Goal: Task Accomplishment & Management: Manage account settings

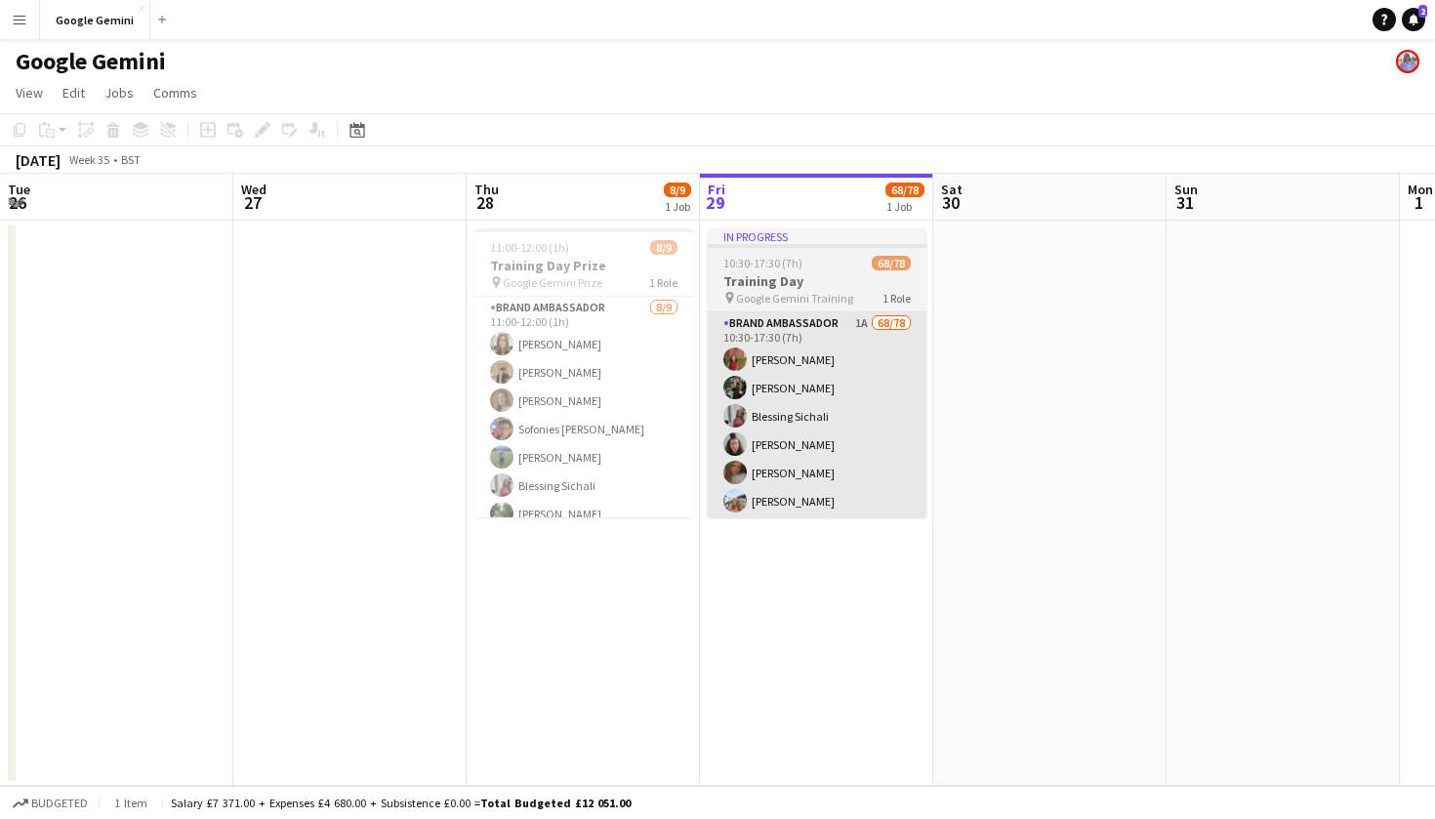
scroll to position [0, 467]
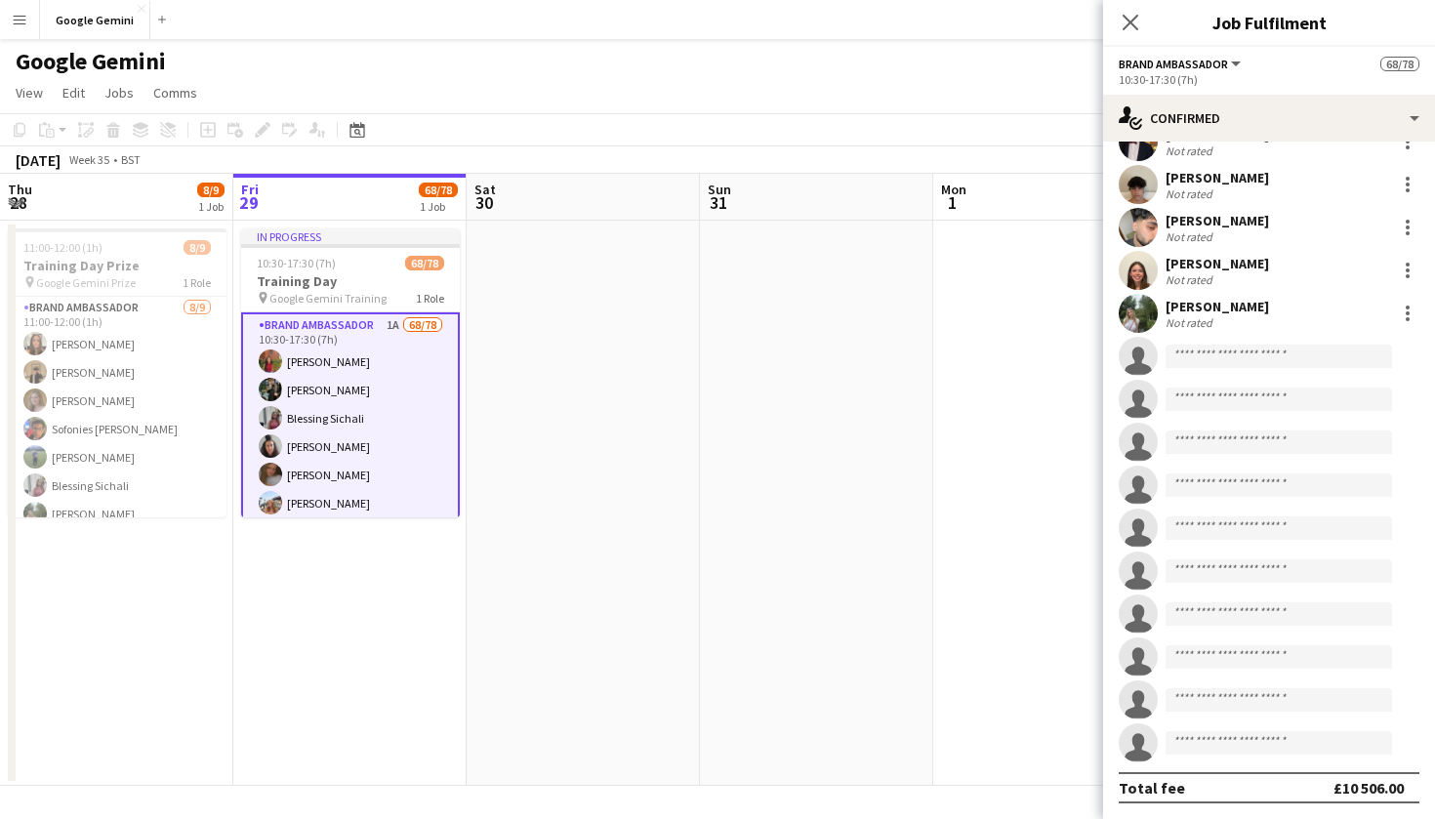
scroll to position [2781, 0]
click at [1253, 353] on input at bounding box center [1279, 356] width 226 height 23
click at [14, 10] on button "Menu" at bounding box center [19, 19] width 39 height 39
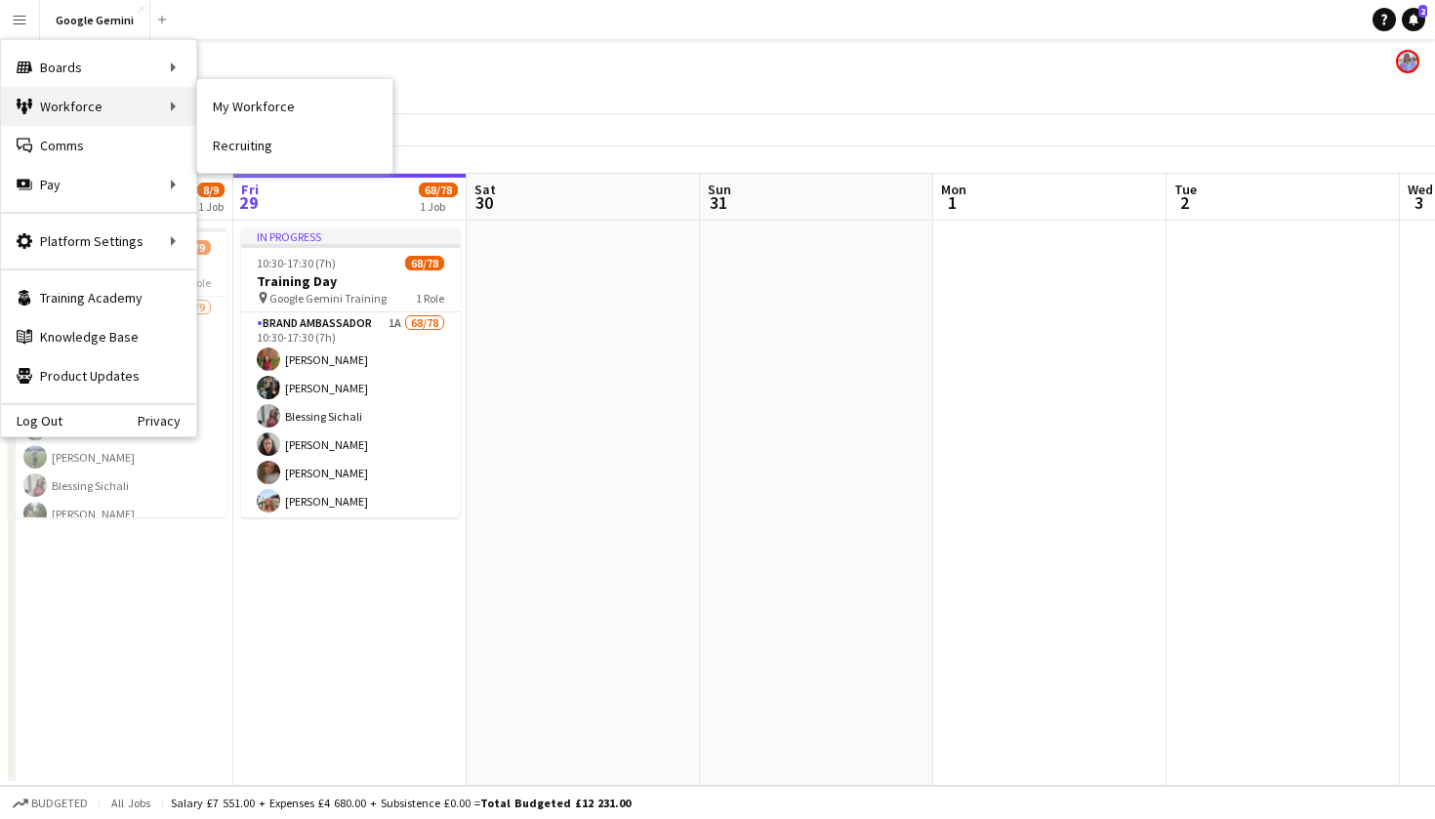
click at [84, 109] on div "Workforce Workforce" at bounding box center [98, 106] width 195 height 39
click at [243, 109] on link "My Workforce" at bounding box center [294, 106] width 195 height 39
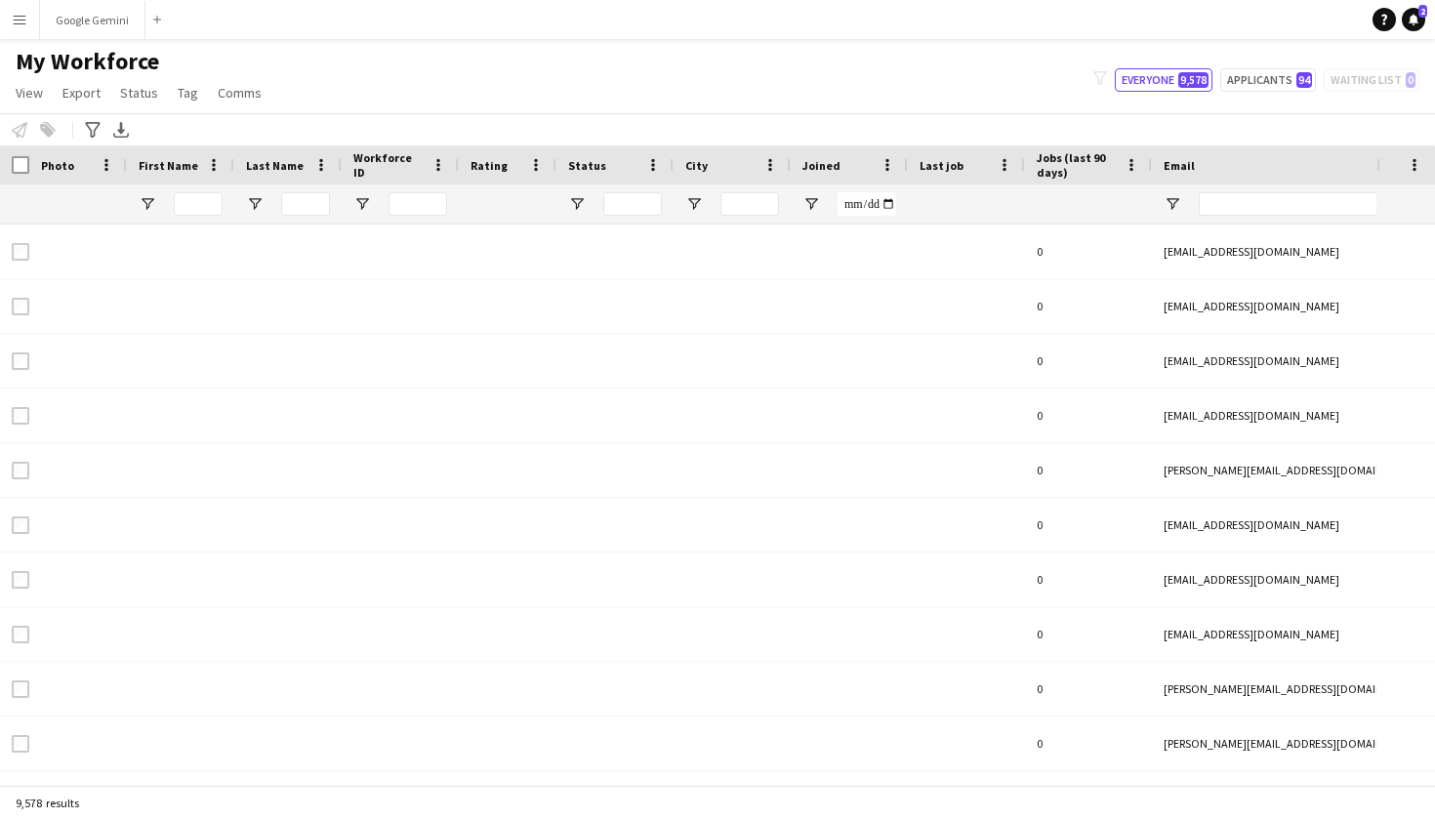
type input "*****"
type input "**********"
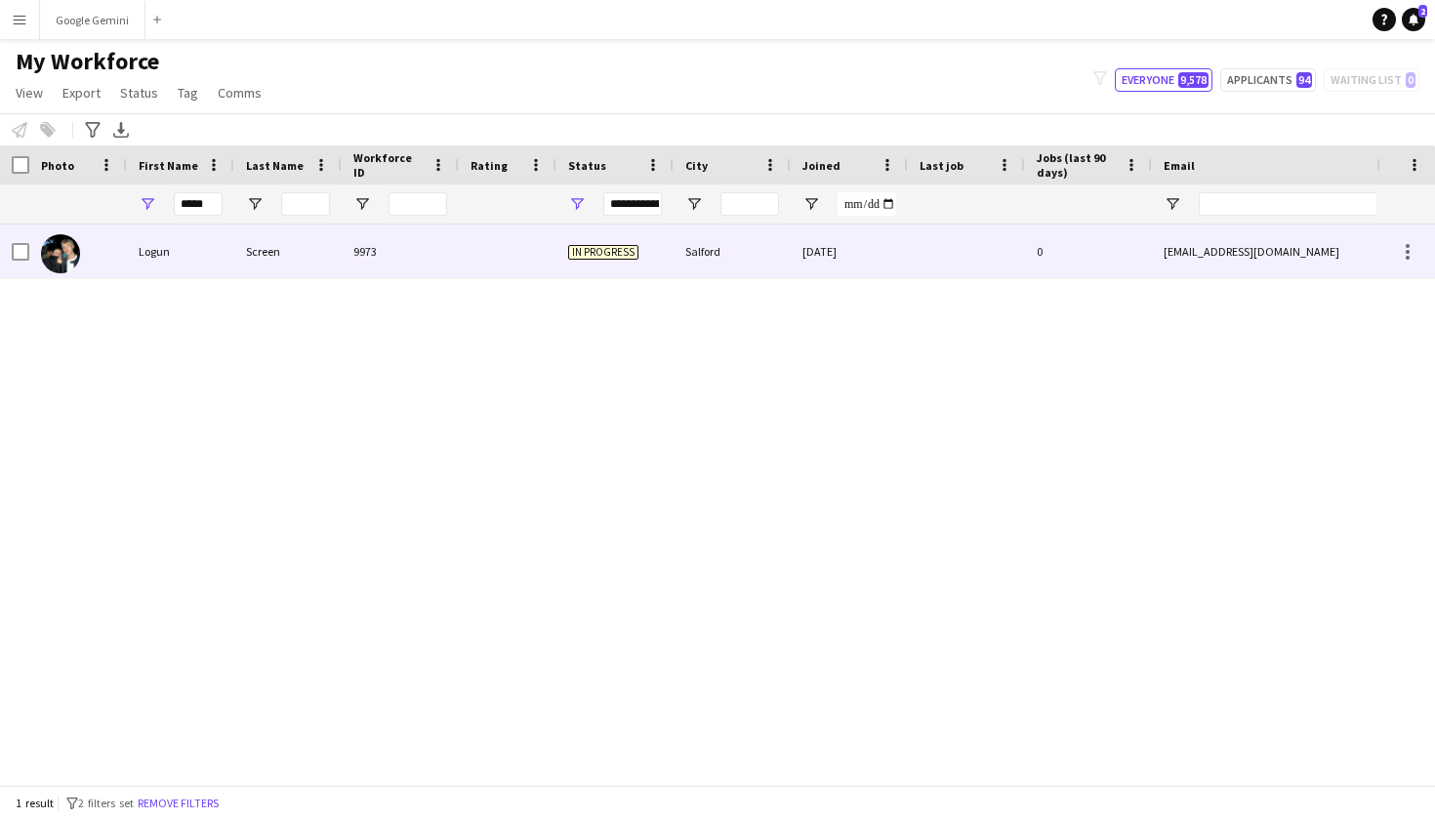
click at [246, 264] on div "Screen" at bounding box center [287, 252] width 107 height 54
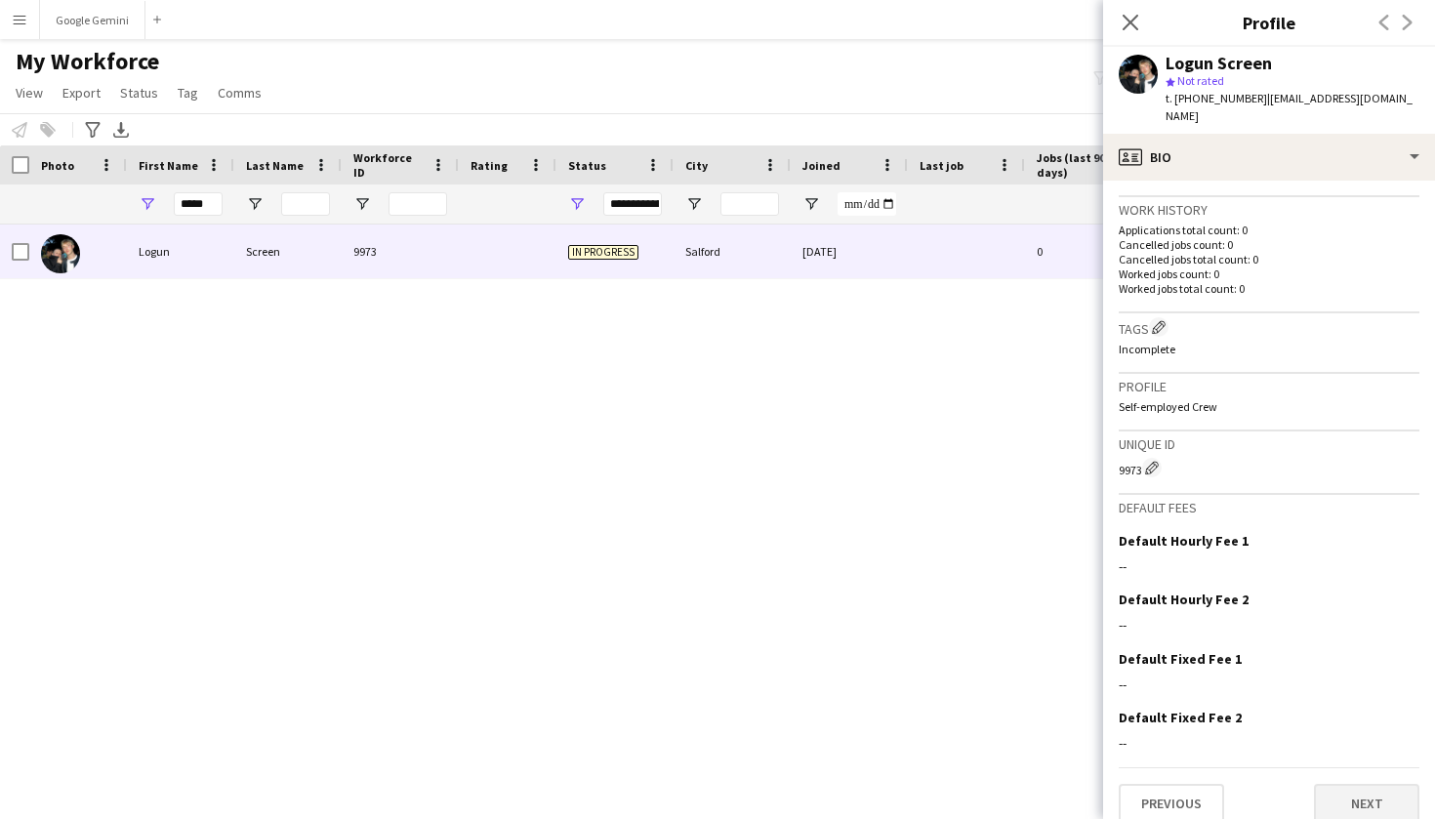
scroll to position [461, 0]
click at [1360, 787] on button "Next" at bounding box center [1366, 805] width 105 height 39
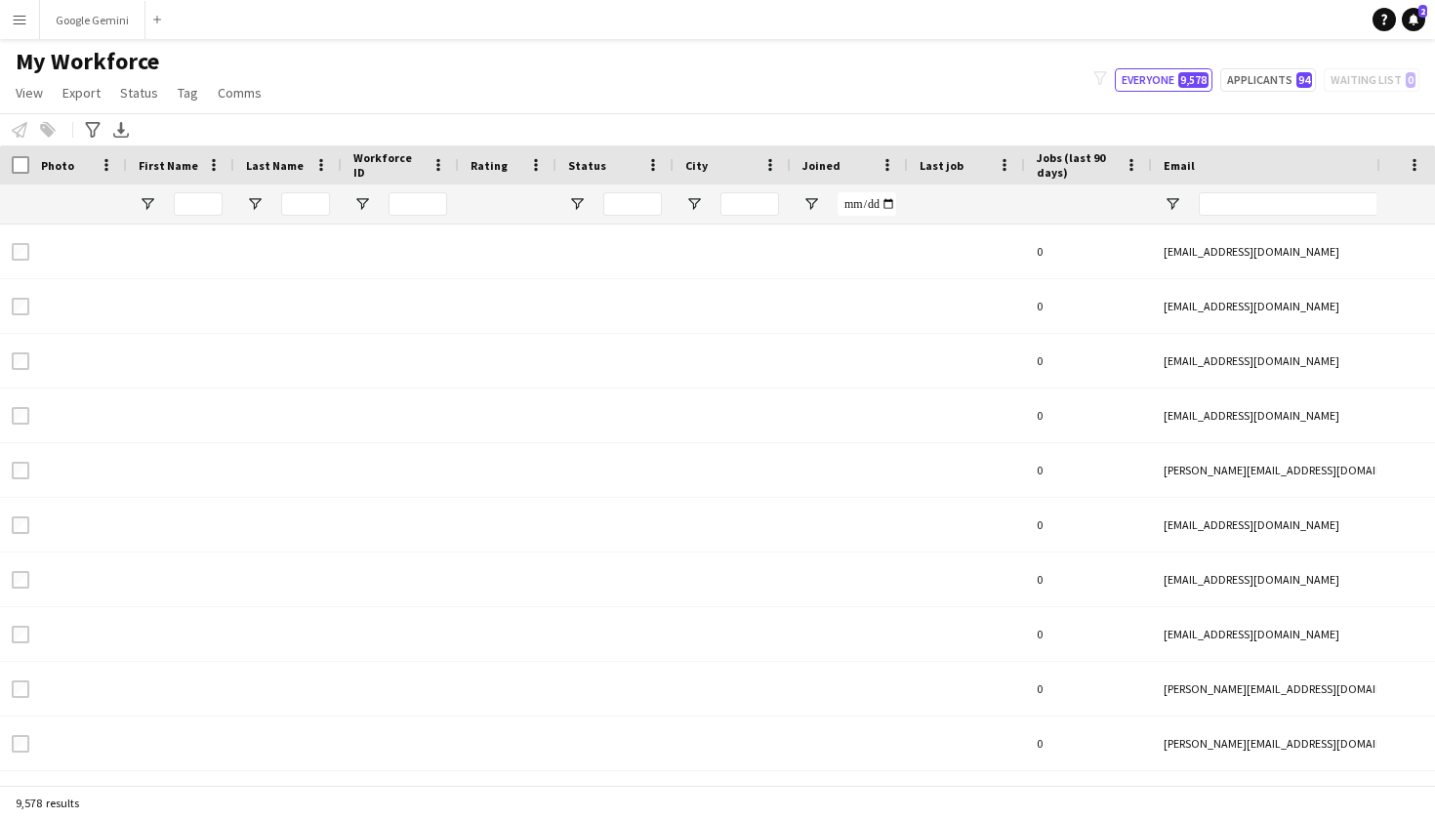
type input "*****"
type input "**********"
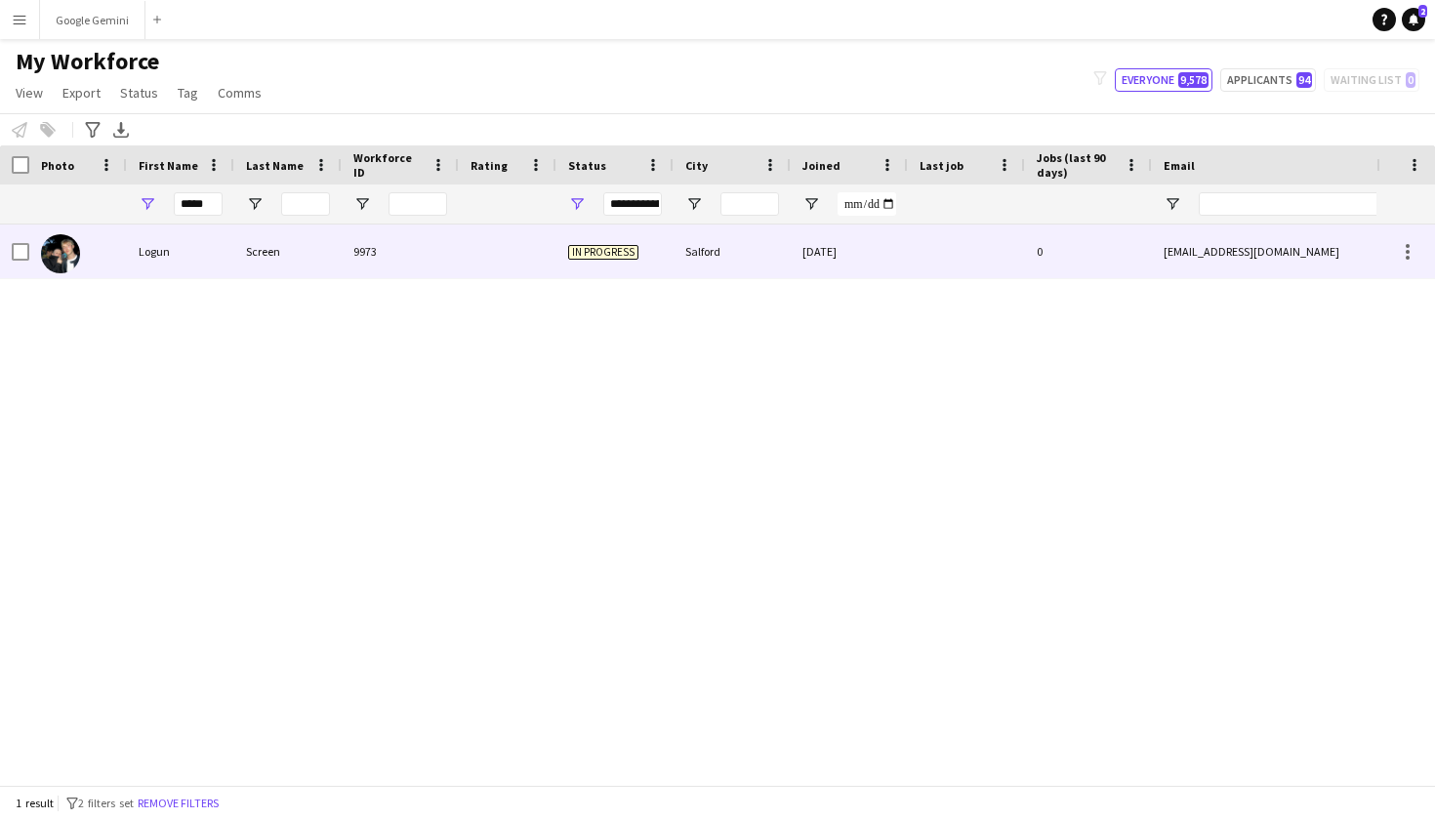
click at [514, 272] on div at bounding box center [508, 252] width 98 height 54
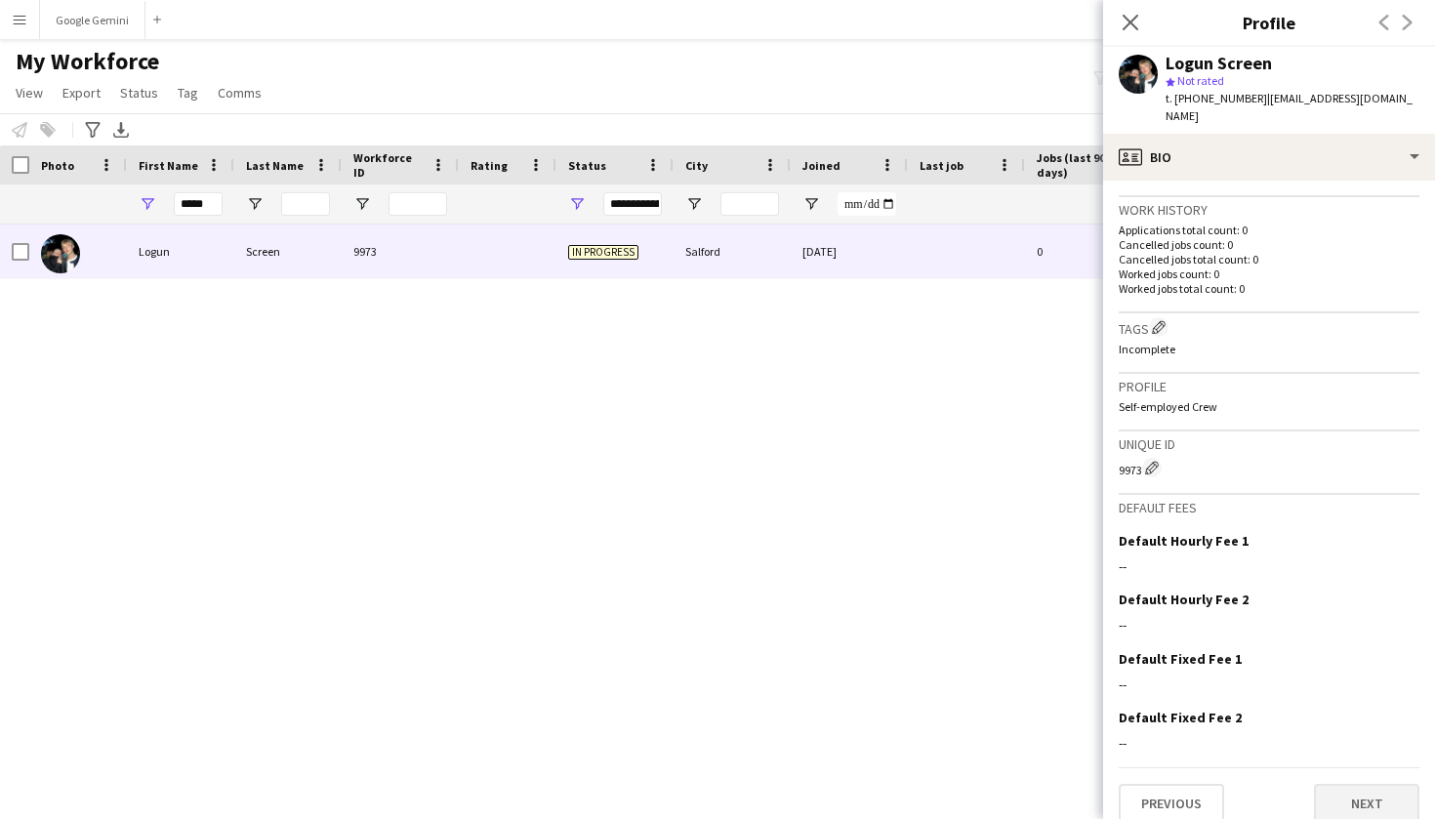
scroll to position [461, 0]
click at [1387, 793] on button "Next" at bounding box center [1366, 805] width 105 height 39
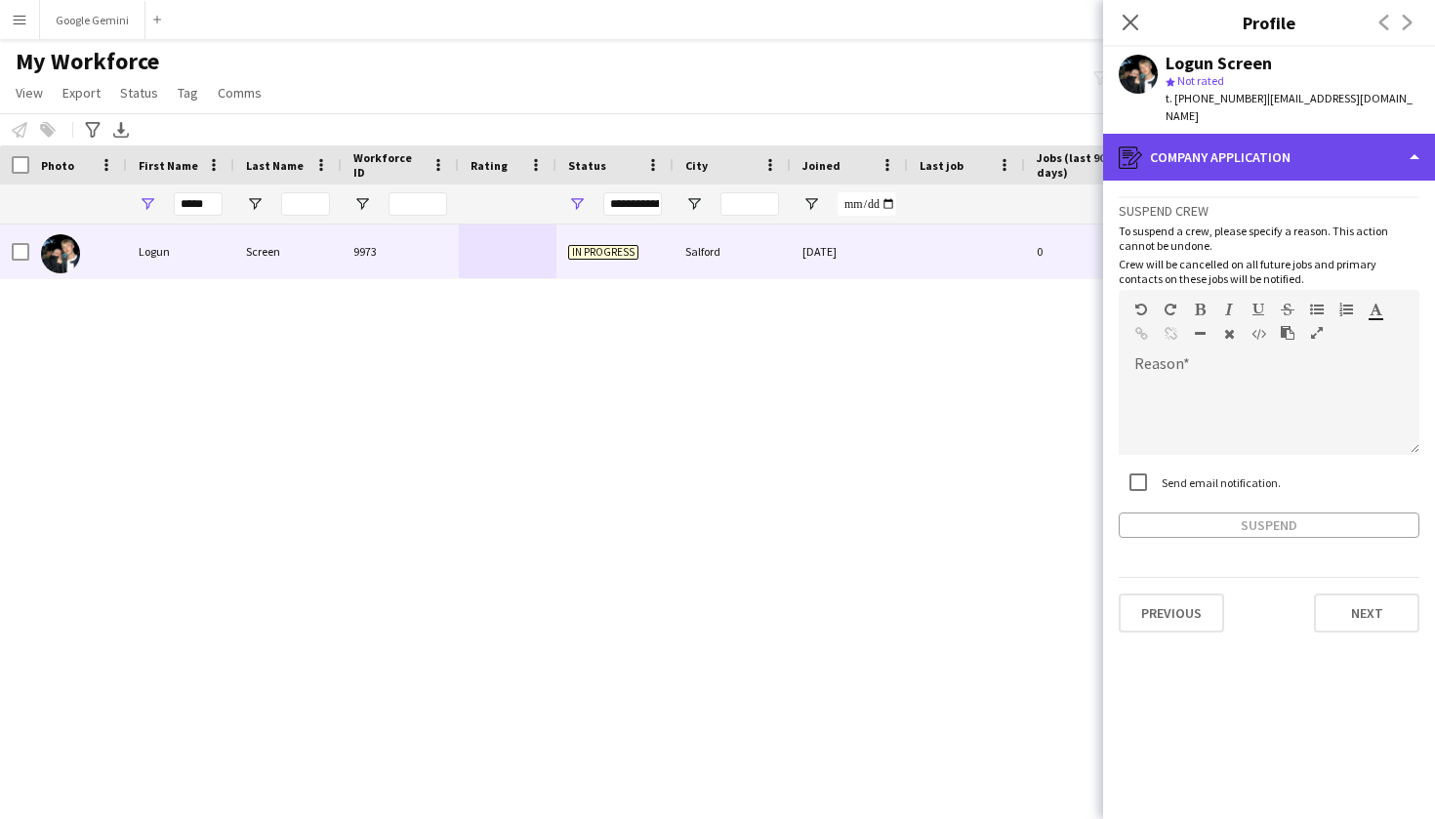
click at [1200, 149] on div "register Company application" at bounding box center [1269, 157] width 332 height 47
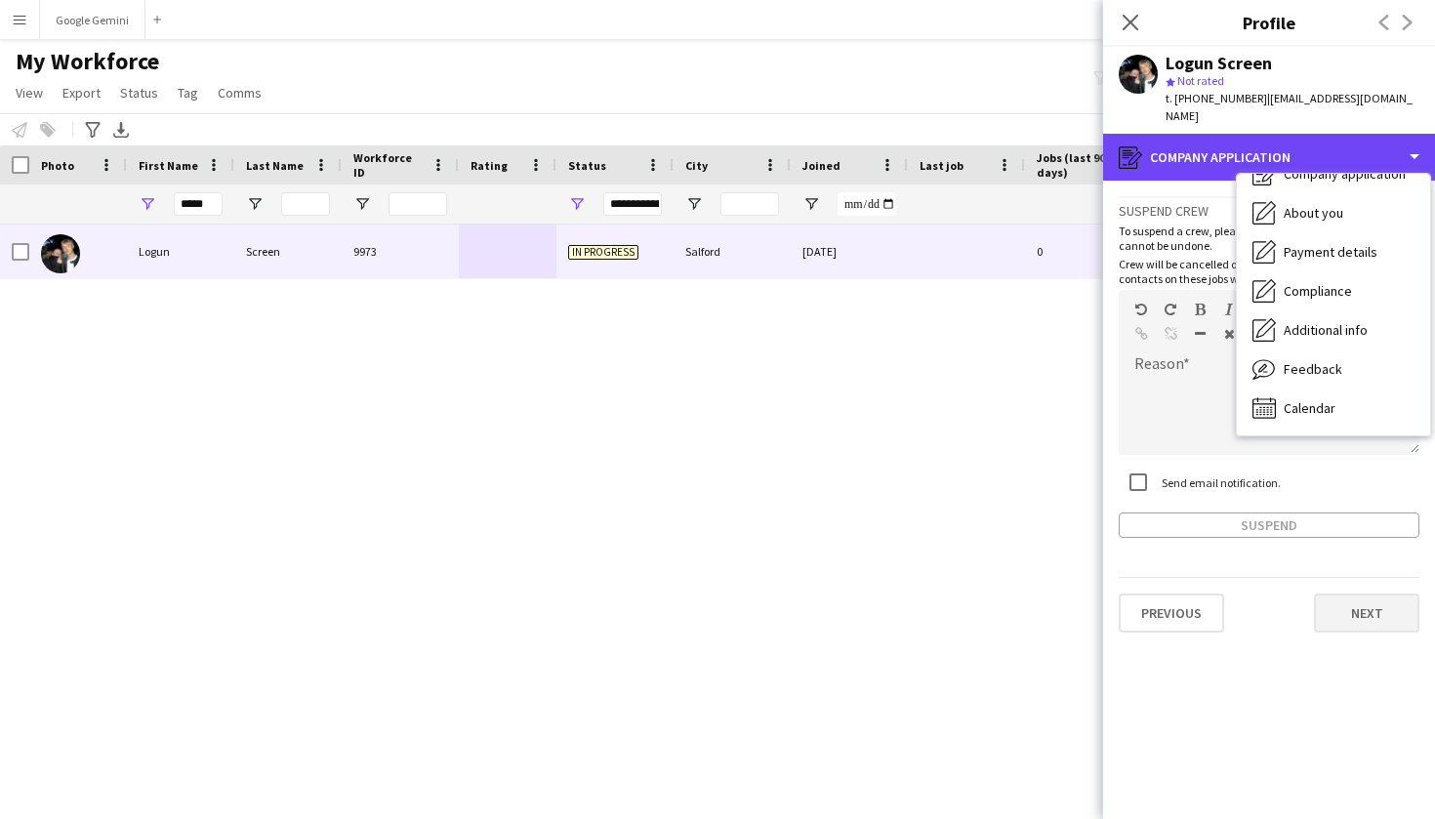
scroll to position [66, 0]
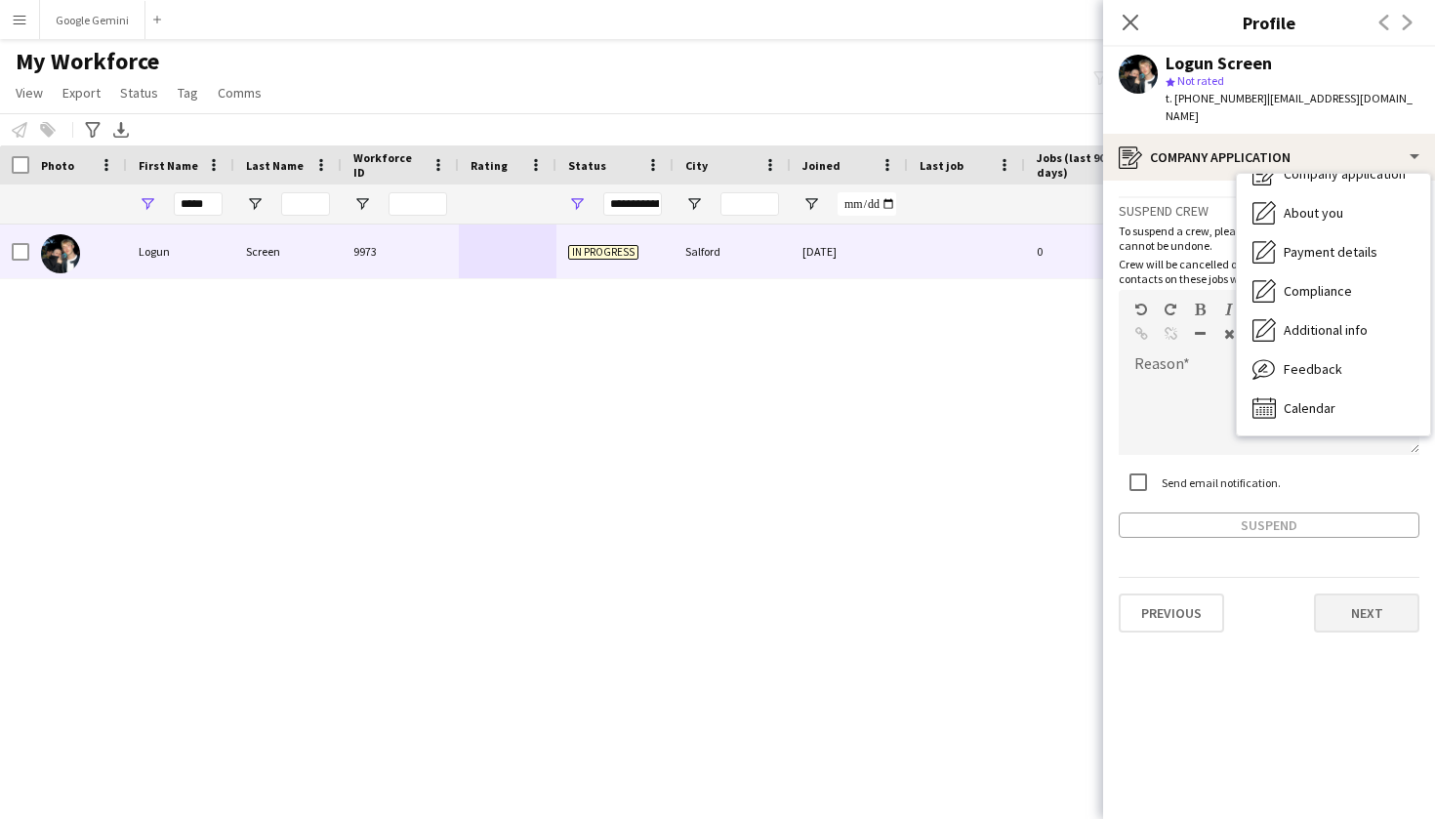
click at [1370, 594] on button "Next" at bounding box center [1366, 613] width 105 height 39
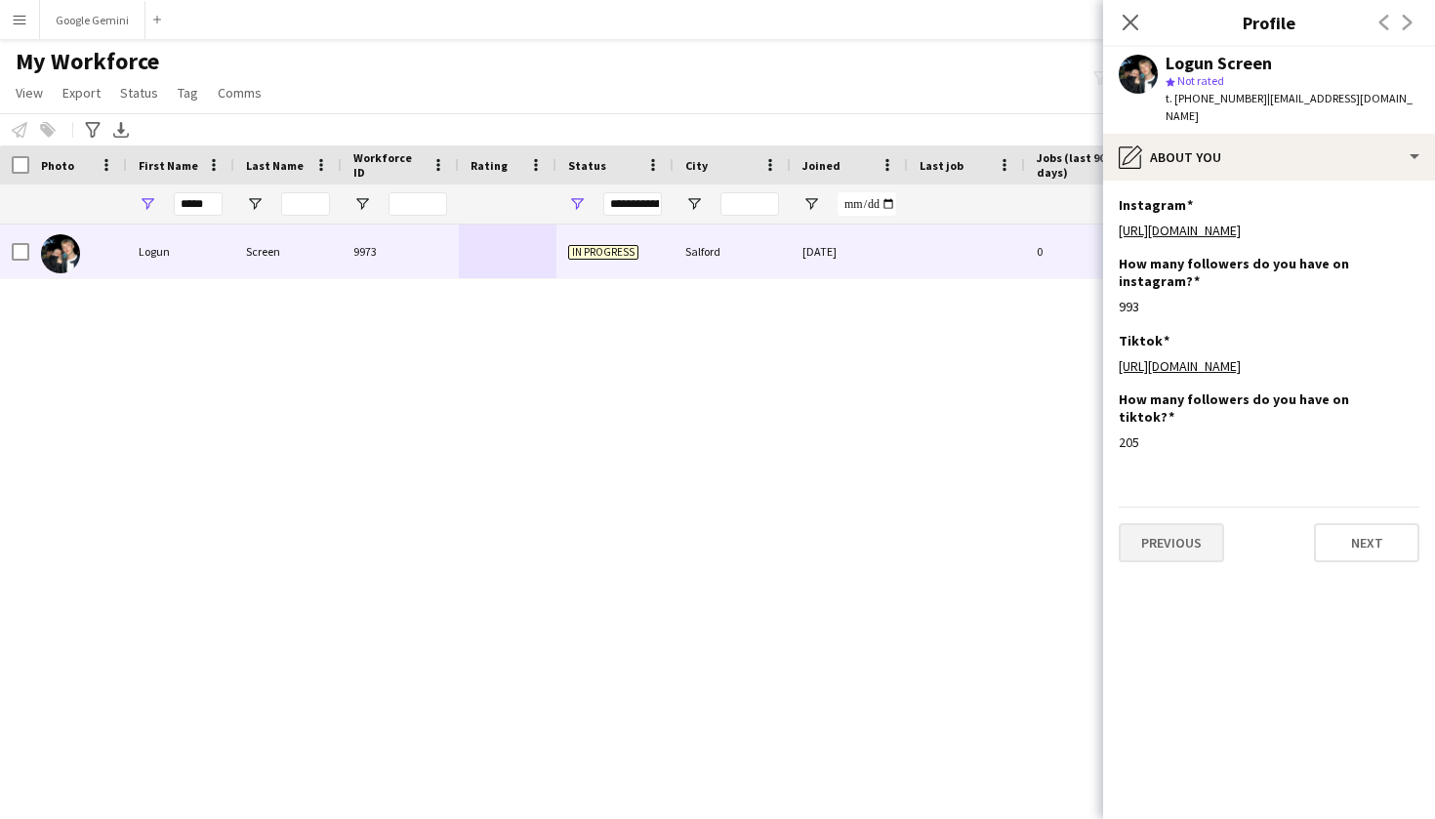
click at [1199, 562] on button "Previous" at bounding box center [1171, 542] width 105 height 39
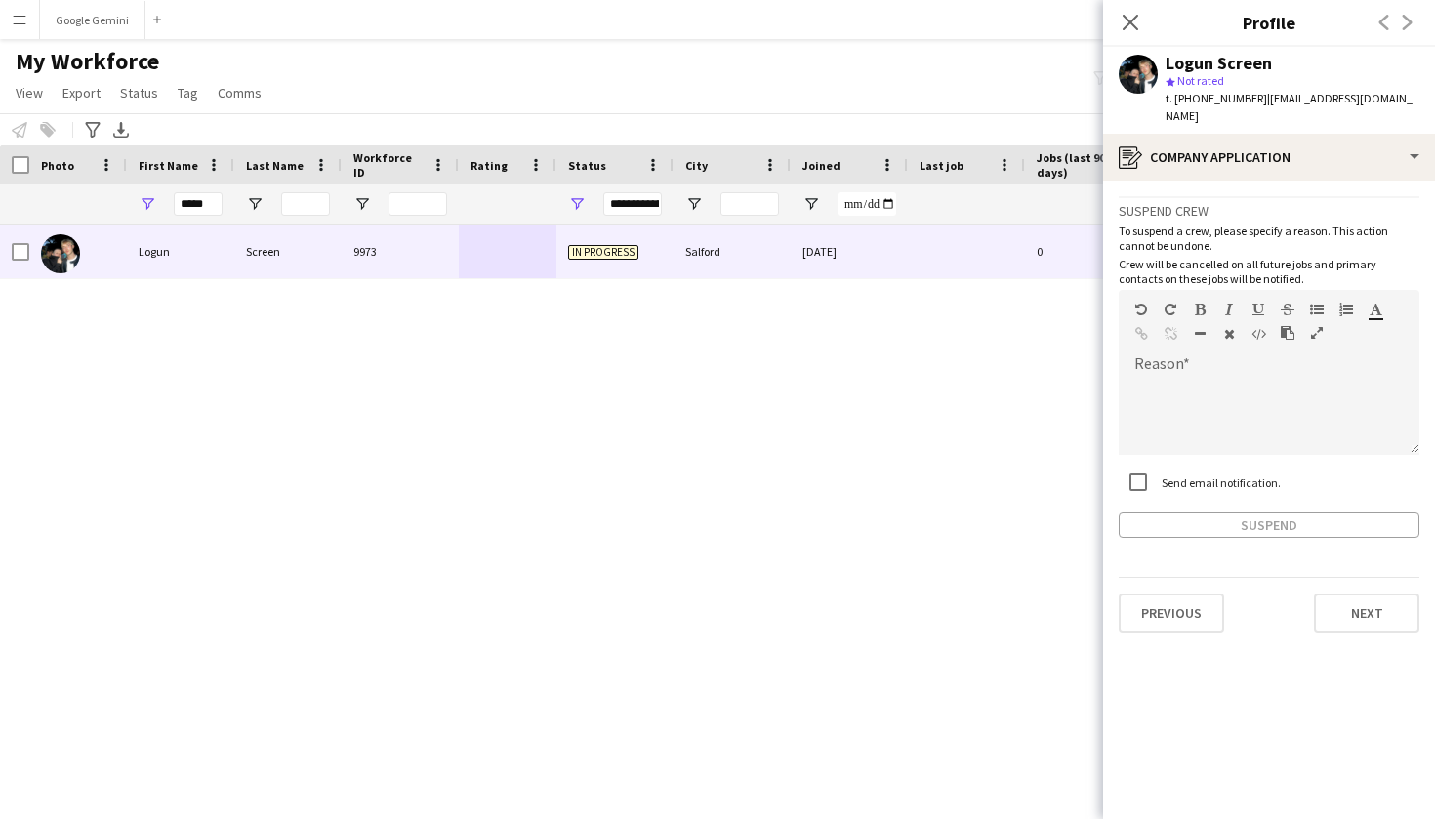
click at [1293, 111] on div "Logun Screen star Not rated t. [PHONE_NUMBER] | [EMAIL_ADDRESS][DOMAIN_NAME]" at bounding box center [1269, 90] width 332 height 87
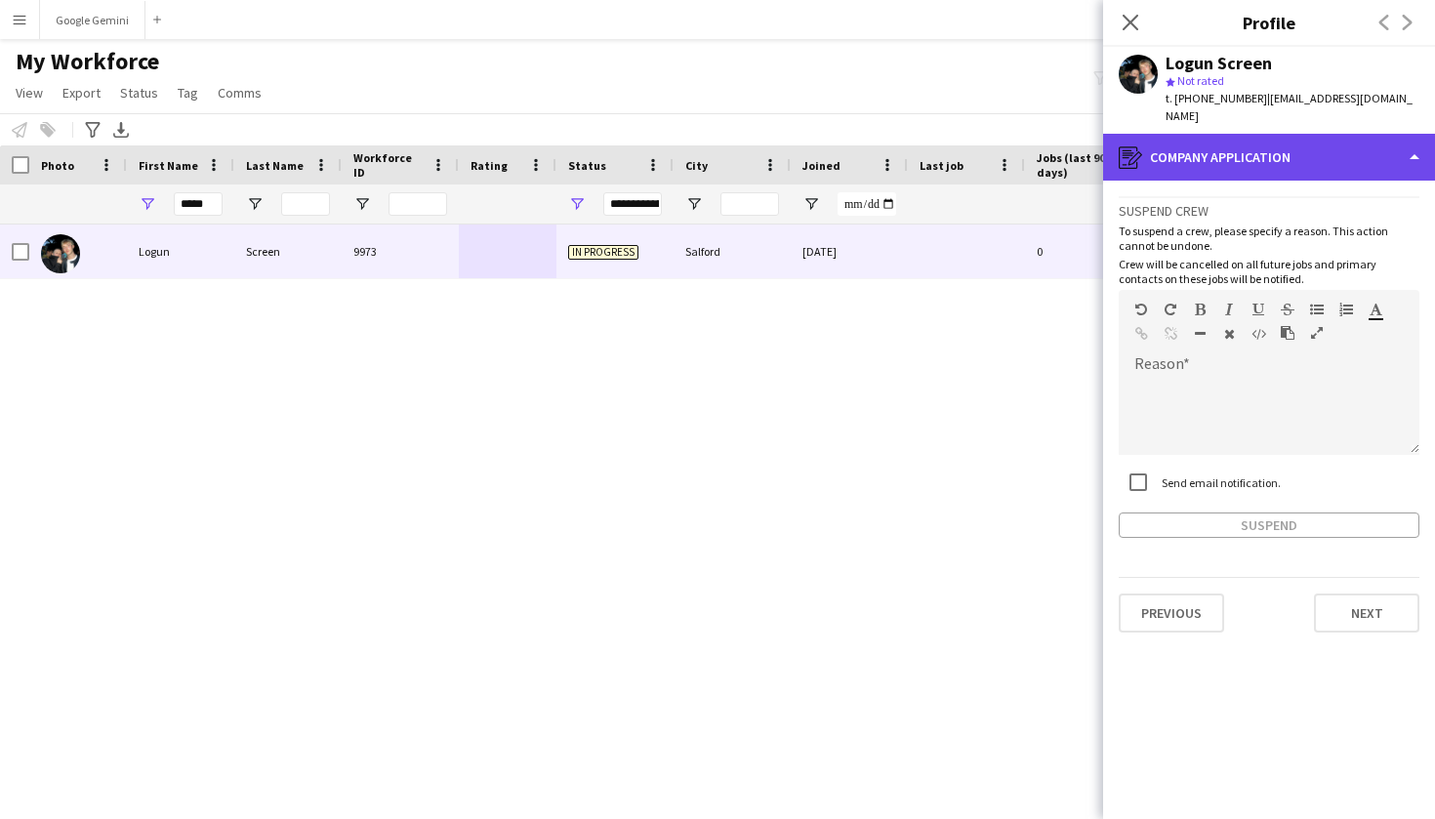
click at [1293, 136] on div "register Company application" at bounding box center [1269, 157] width 332 height 47
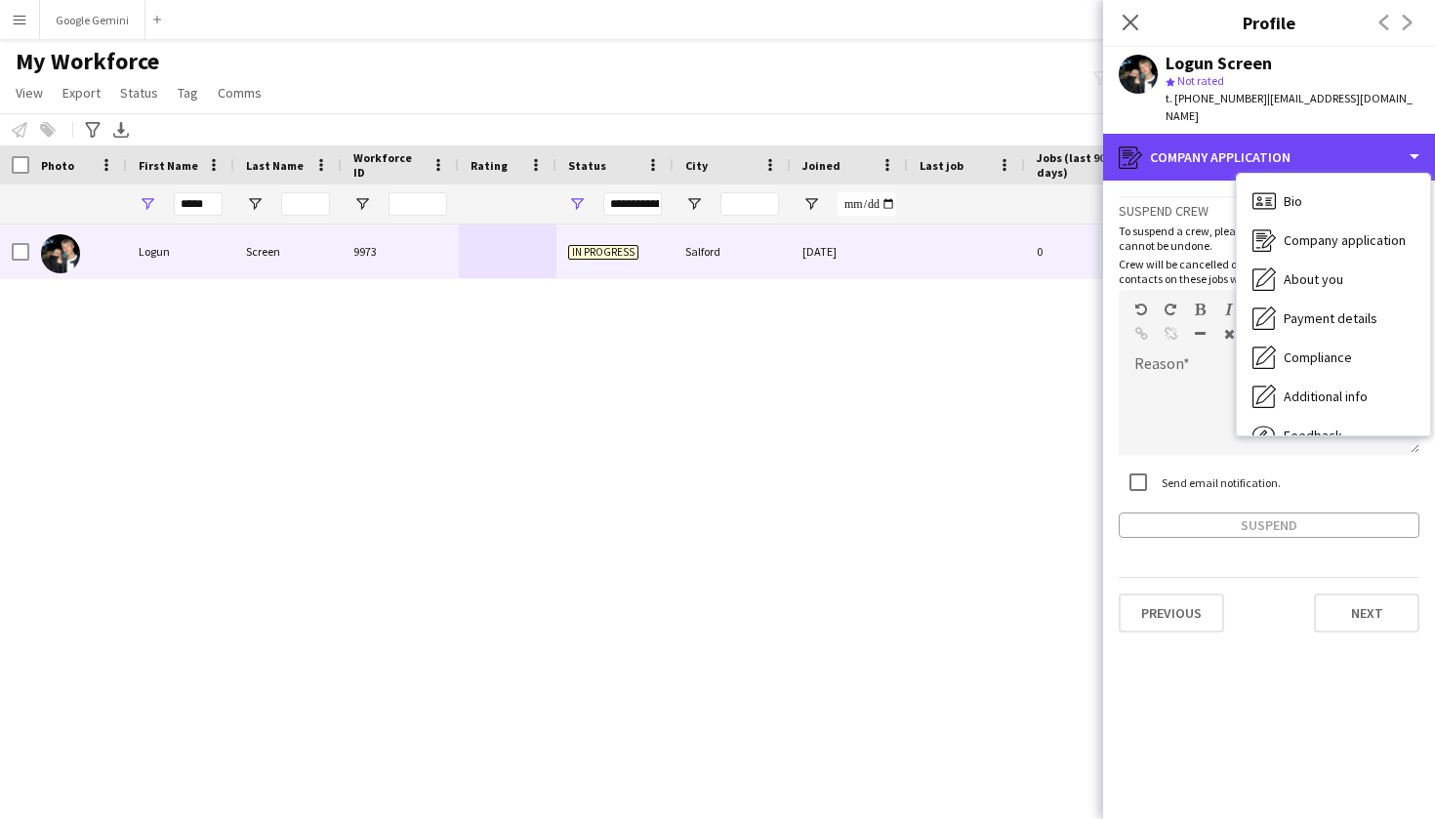
scroll to position [0, 0]
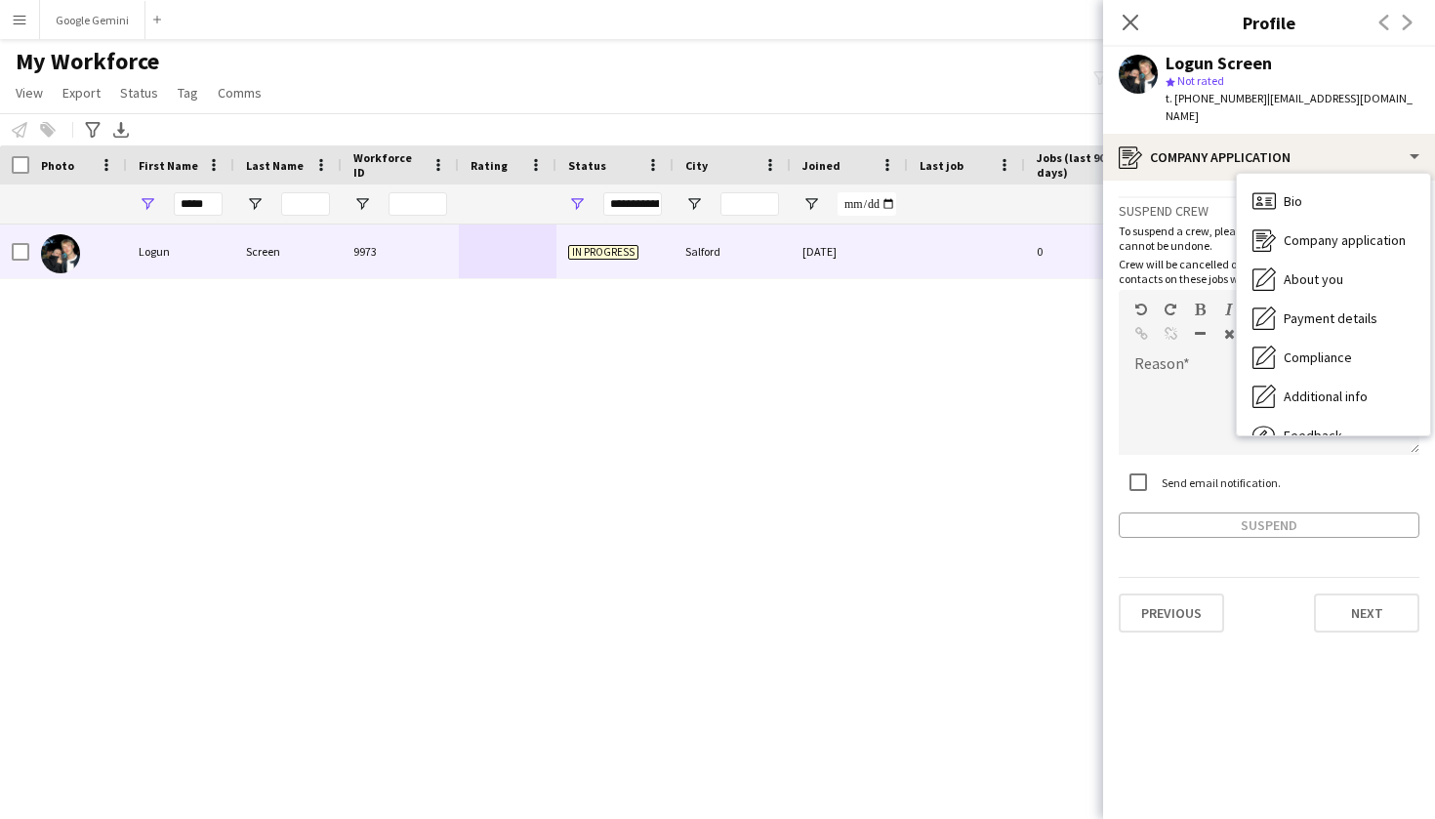
click at [1168, 577] on div "Previous Next" at bounding box center [1269, 605] width 301 height 56
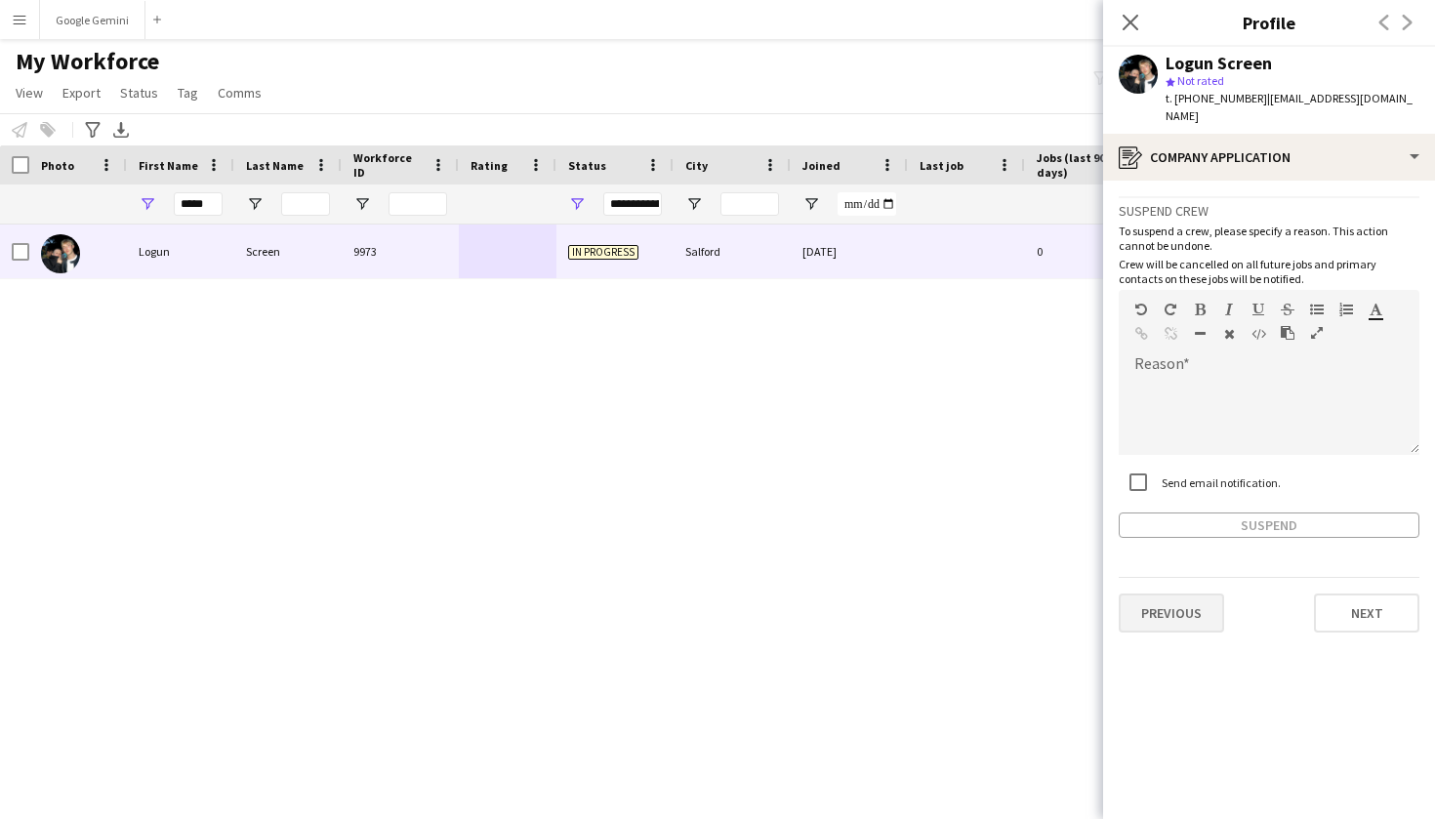
click at [1168, 600] on button "Previous" at bounding box center [1171, 613] width 105 height 39
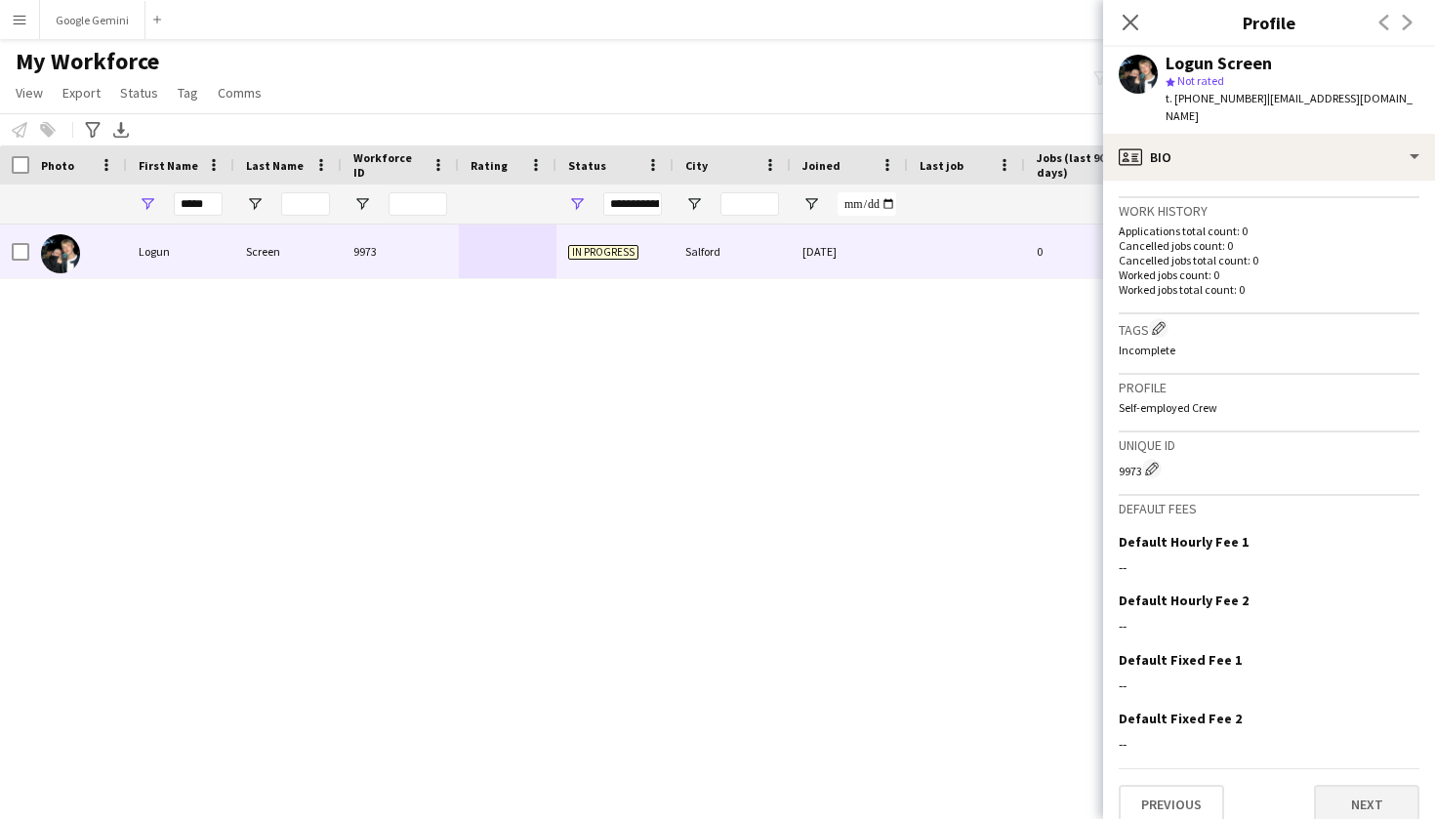
scroll to position [461, 0]
click at [1351, 806] on app-crew-profile-bio "Gender [DEMOGRAPHIC_DATA] Birthday [DEMOGRAPHIC_DATA] (21 years) Location 3 [GE…" at bounding box center [1269, 500] width 332 height 638
click at [1342, 802] on button "Next" at bounding box center [1366, 805] width 105 height 39
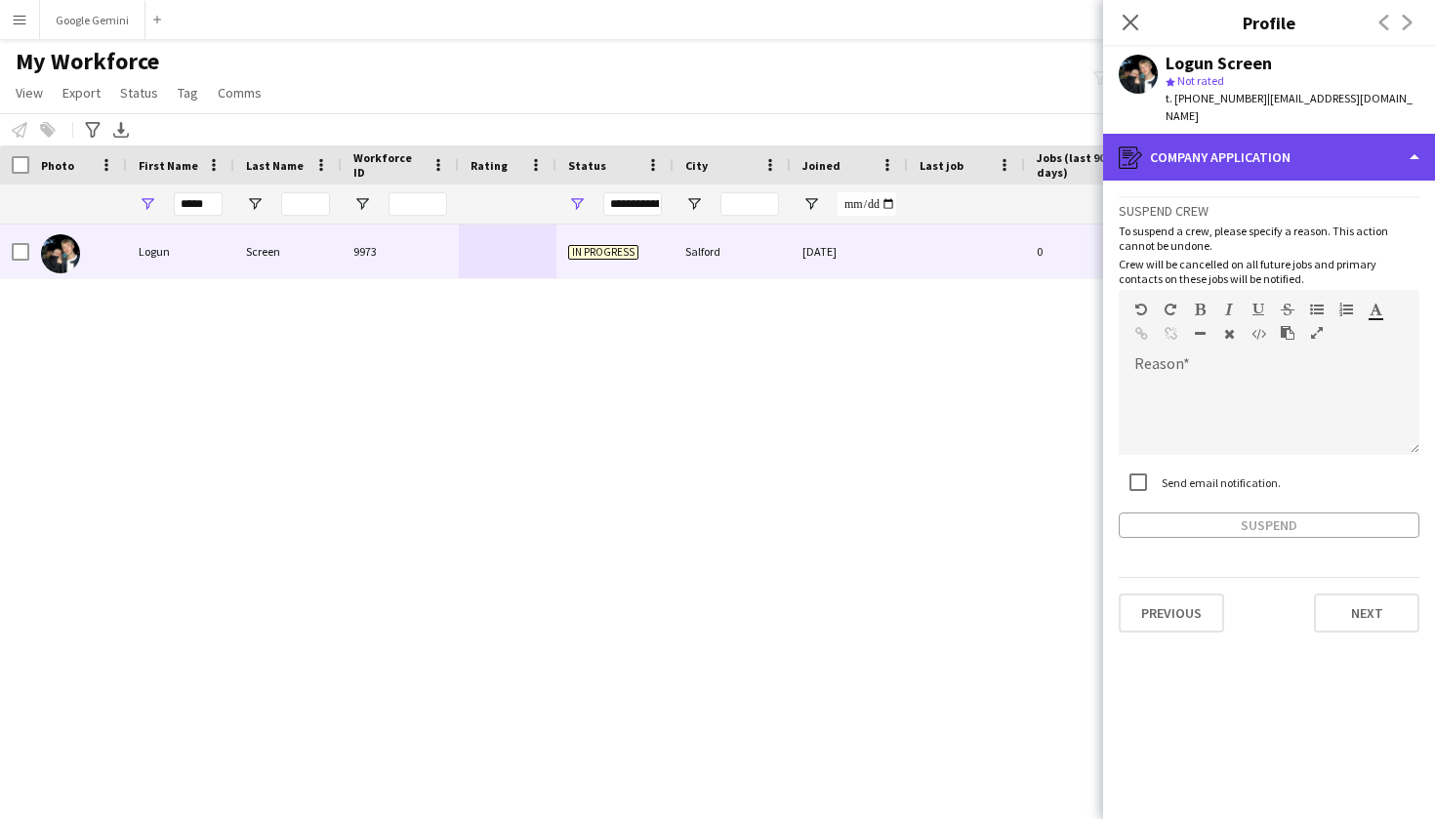
click at [1227, 148] on div "register Company application" at bounding box center [1269, 157] width 332 height 47
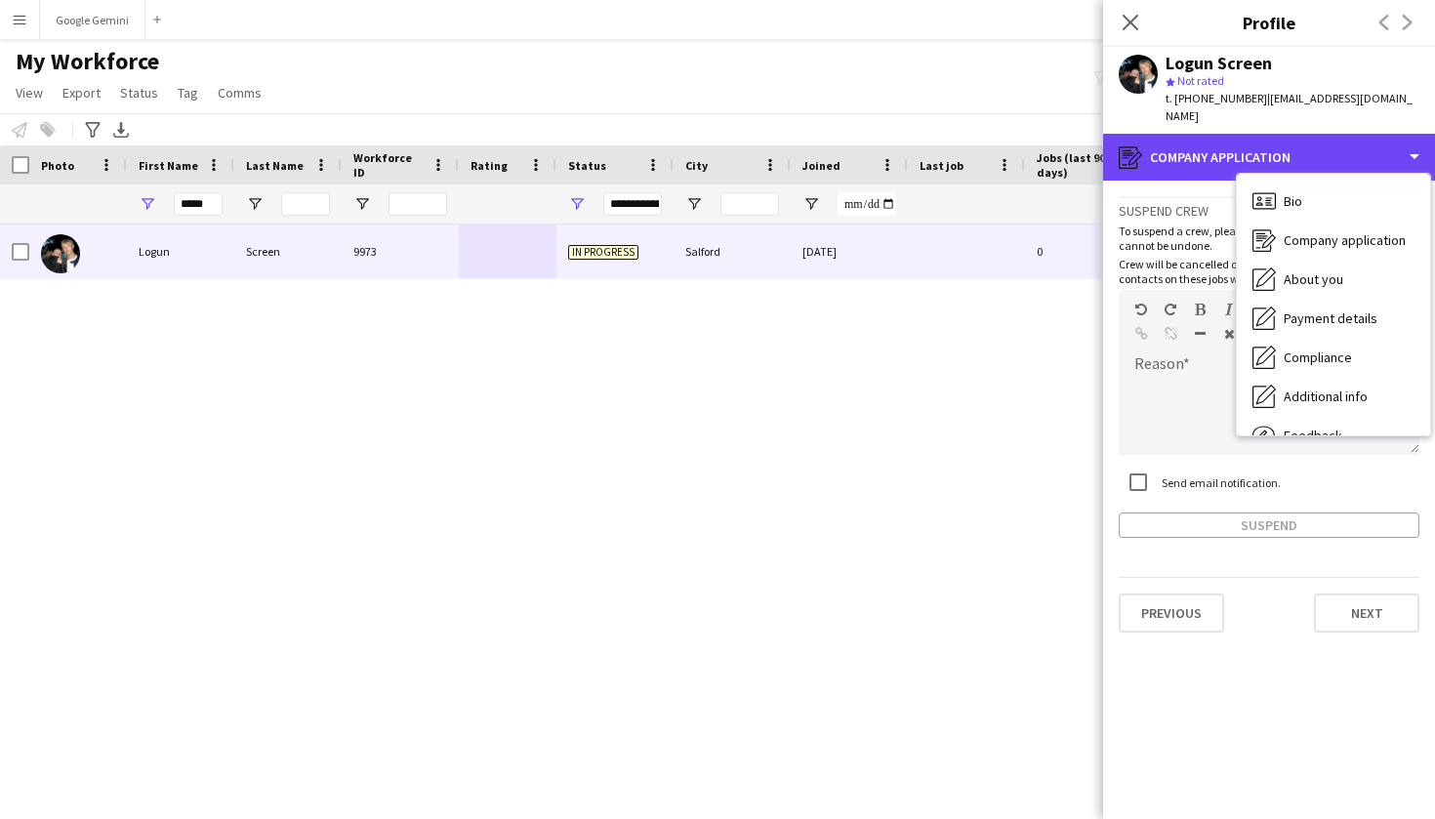
scroll to position [0, 0]
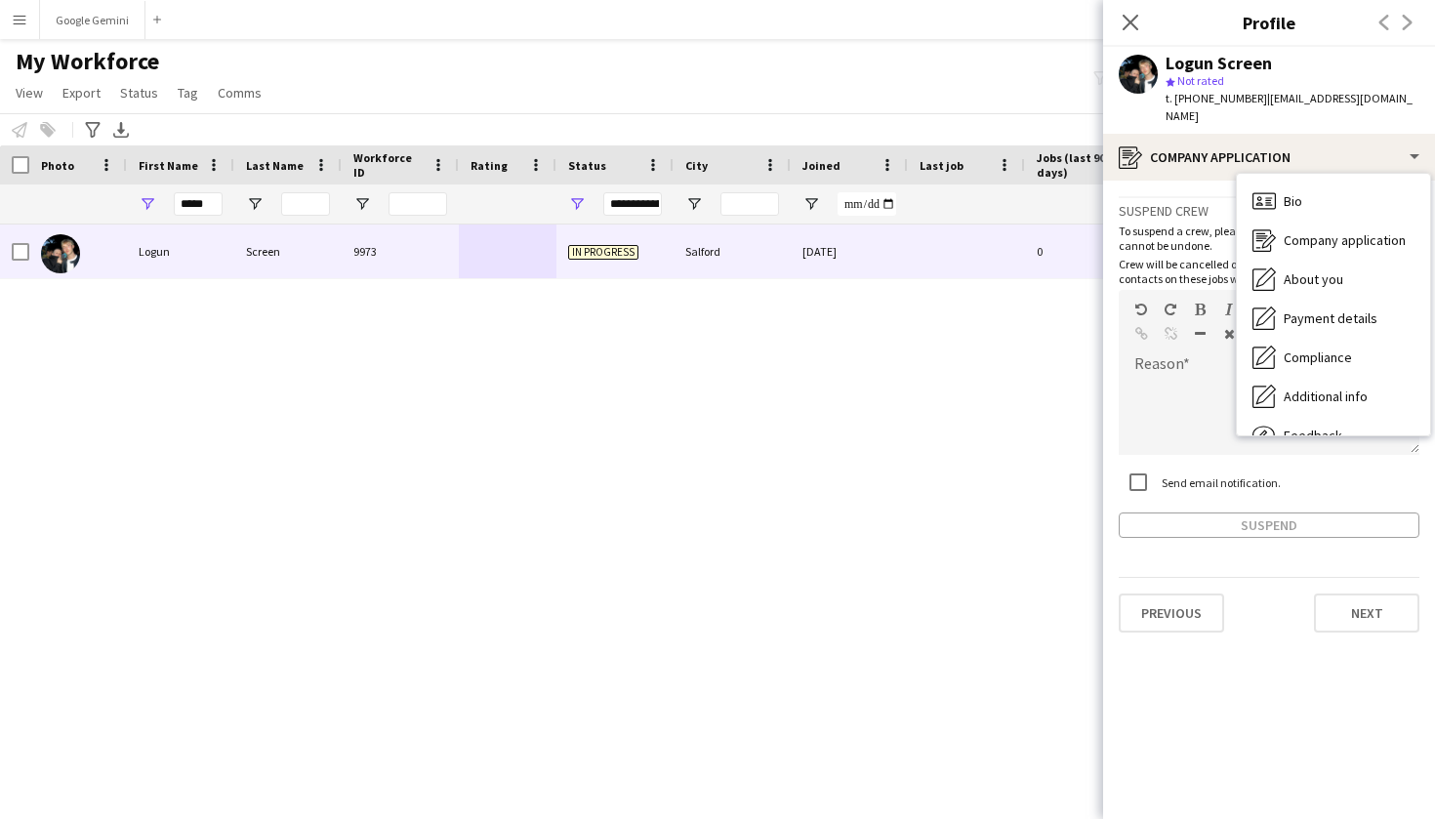
click at [654, 429] on div "Logun Screen 9973 In progress [GEOGRAPHIC_DATA] [DATE] 0 [EMAIL_ADDRESS][DOMAIN…" at bounding box center [688, 505] width 1376 height 560
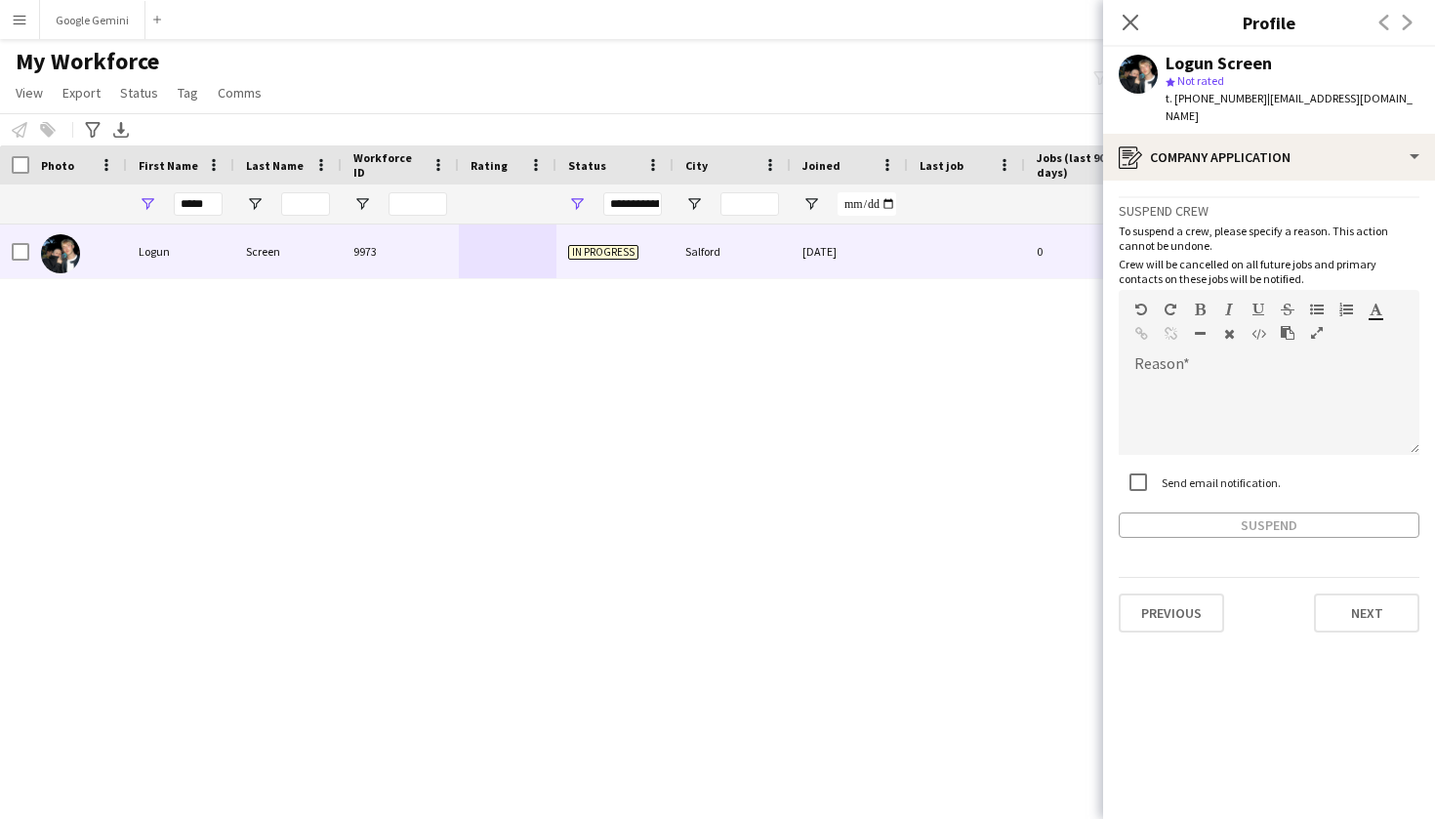
click at [34, 72] on span "My Workforce" at bounding box center [88, 61] width 144 height 29
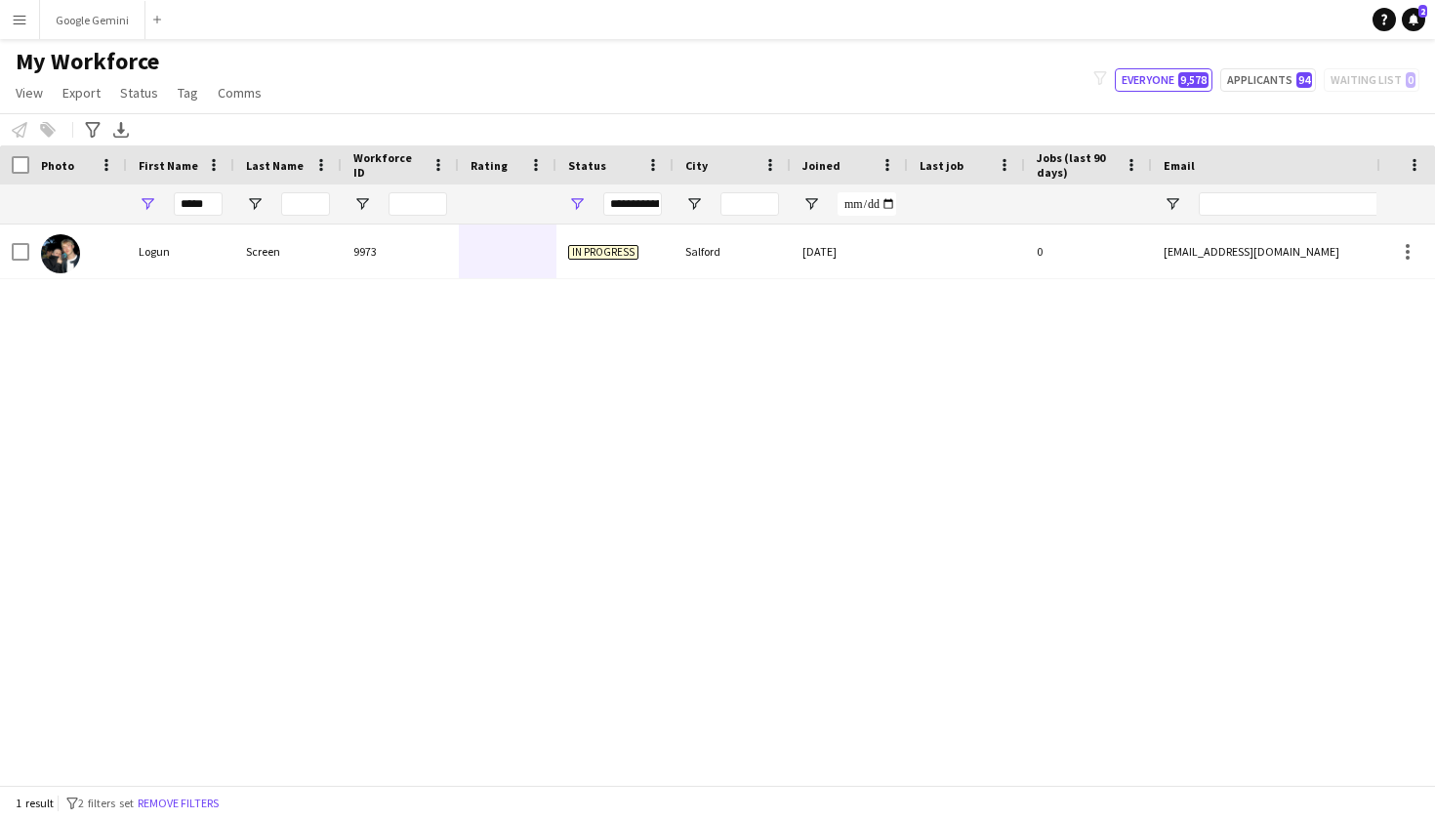
click at [21, 4] on button "Menu" at bounding box center [19, 19] width 39 height 39
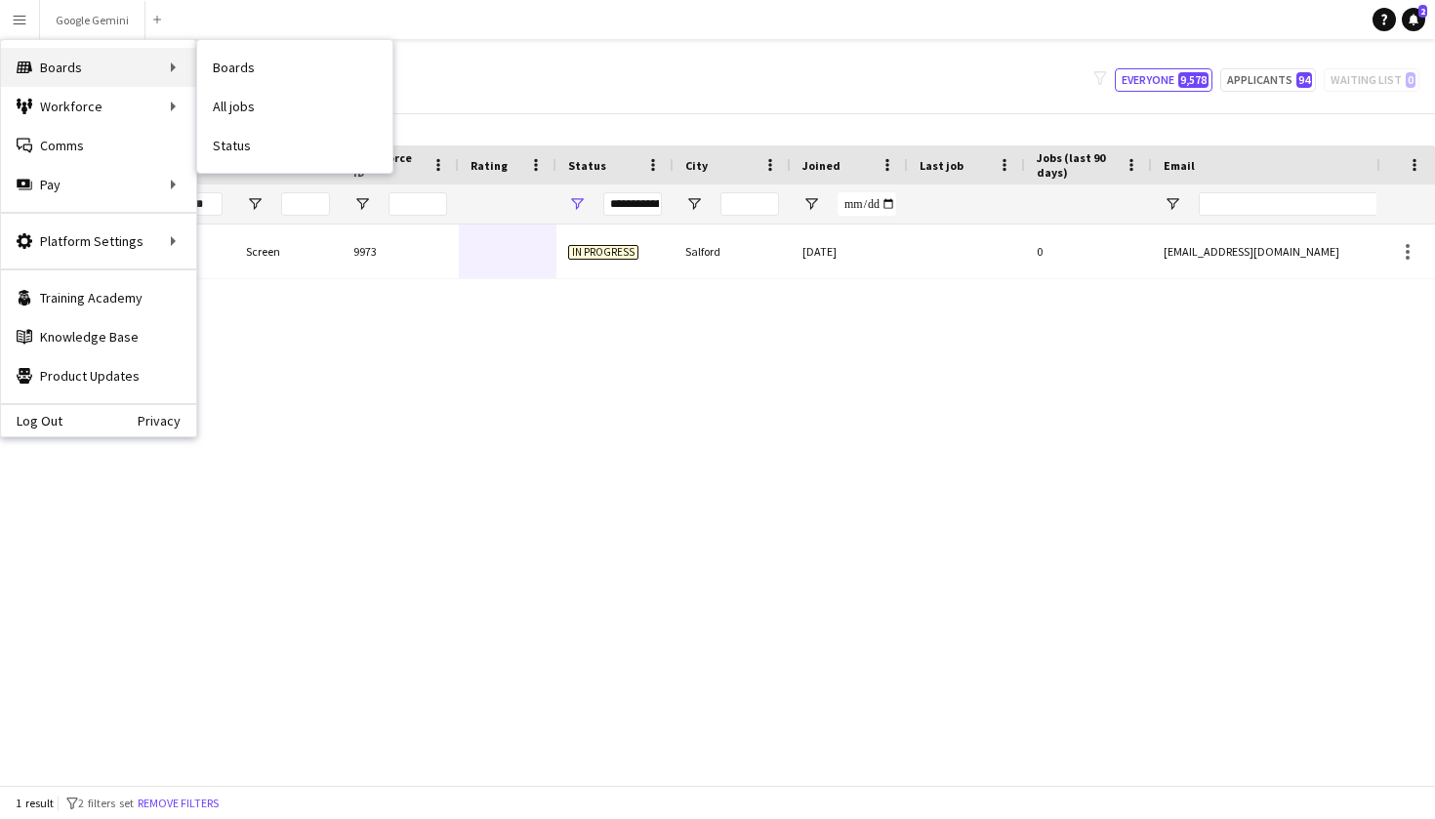
click at [53, 59] on div "Boards Boards" at bounding box center [98, 67] width 195 height 39
click at [131, 67] on div "Boards Boards" at bounding box center [98, 67] width 195 height 39
click at [275, 108] on link "All jobs" at bounding box center [294, 106] width 195 height 39
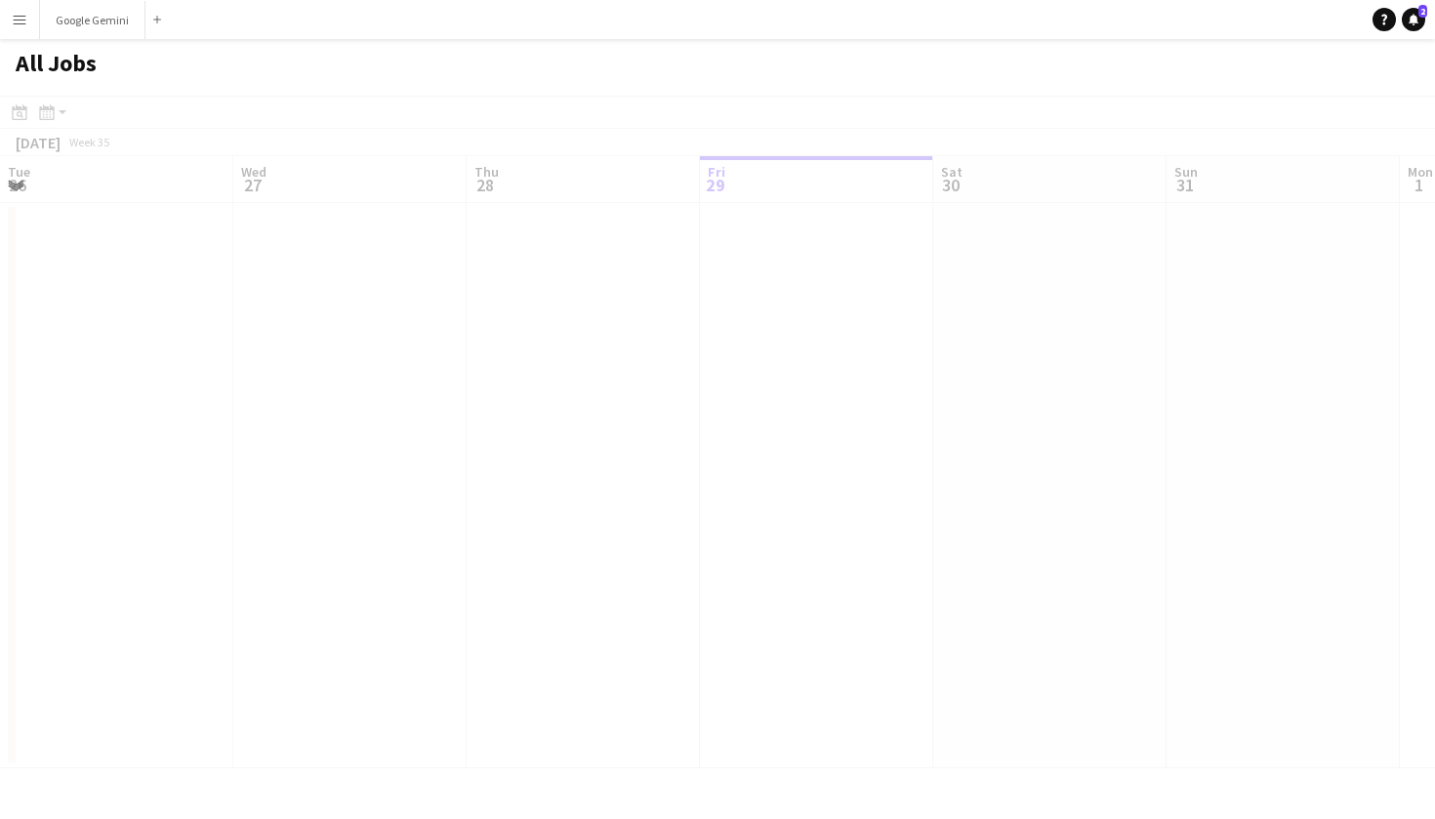
scroll to position [0, 467]
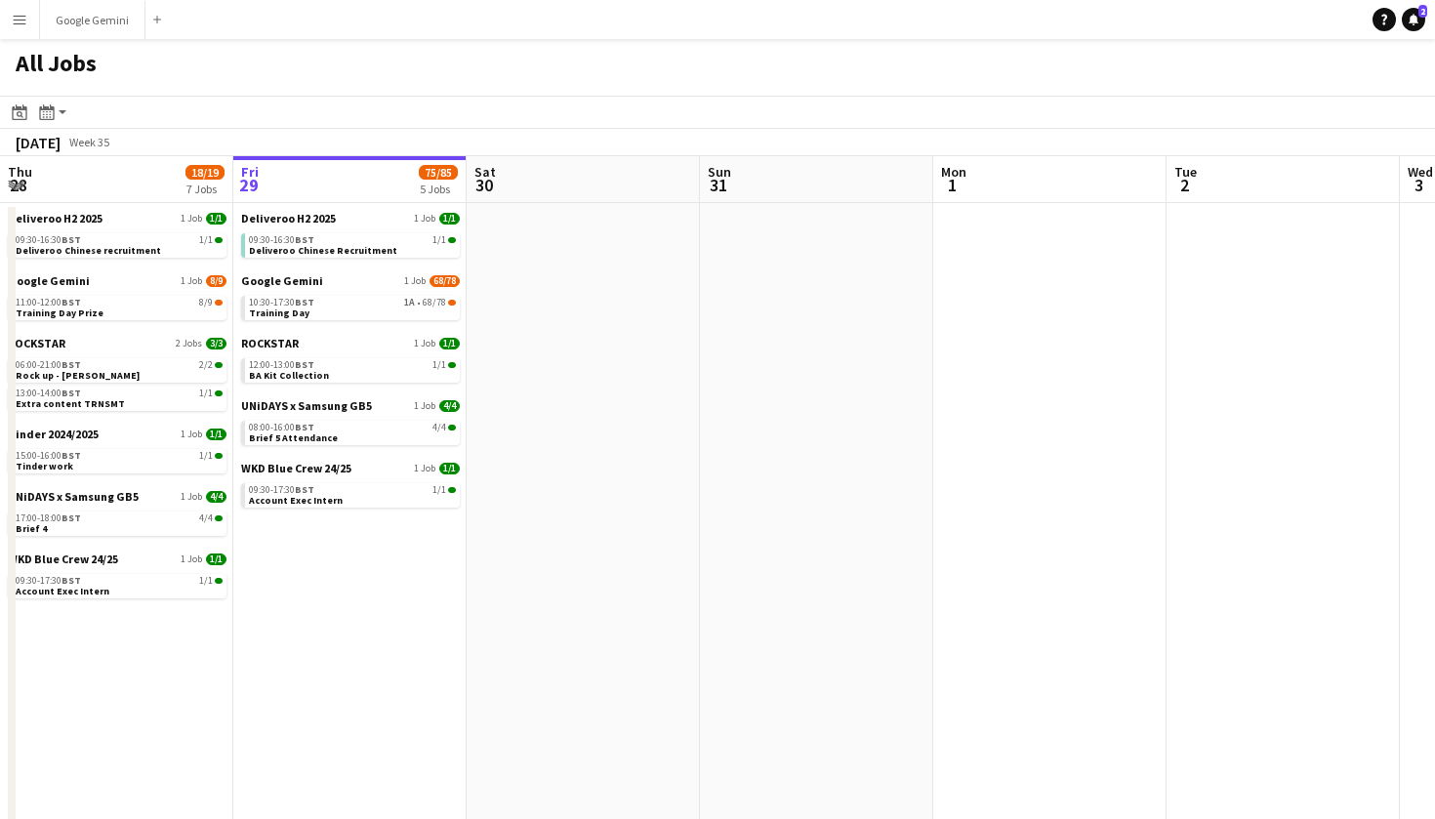
click at [19, 20] on app-icon "Menu" at bounding box center [20, 20] width 16 height 16
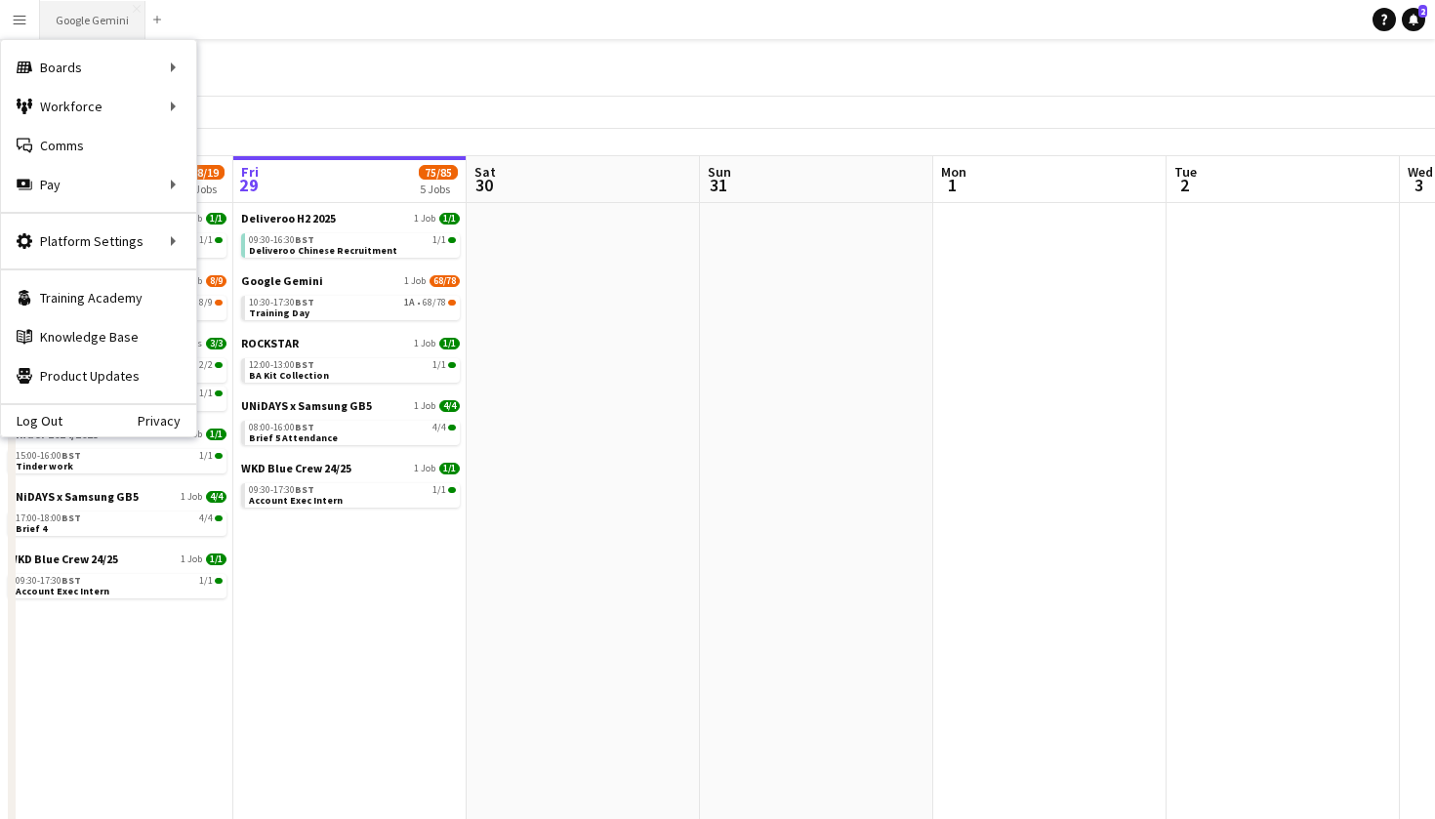
click at [86, 18] on button "Google Gemini Close" at bounding box center [92, 20] width 105 height 38
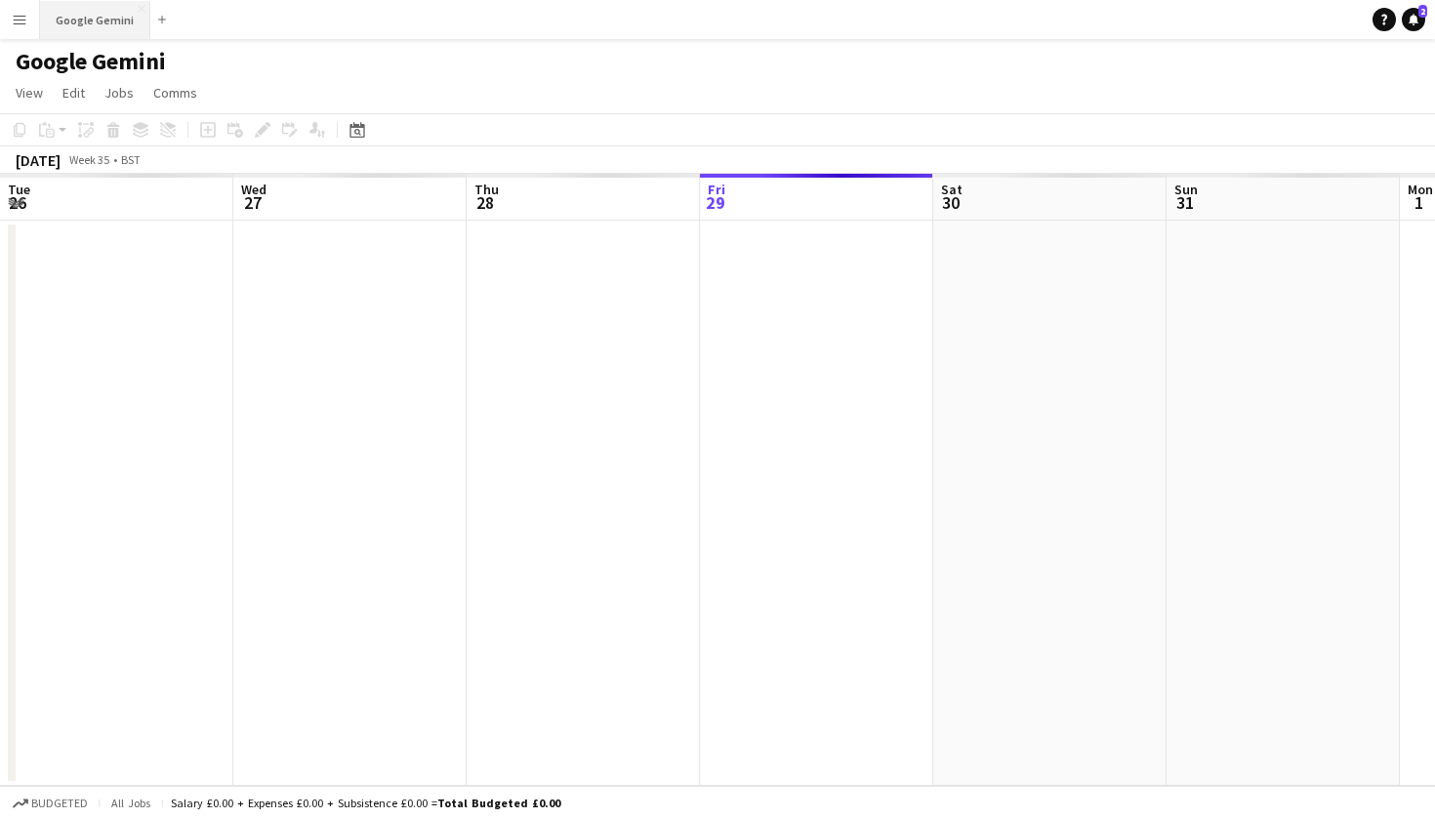
scroll to position [0, 467]
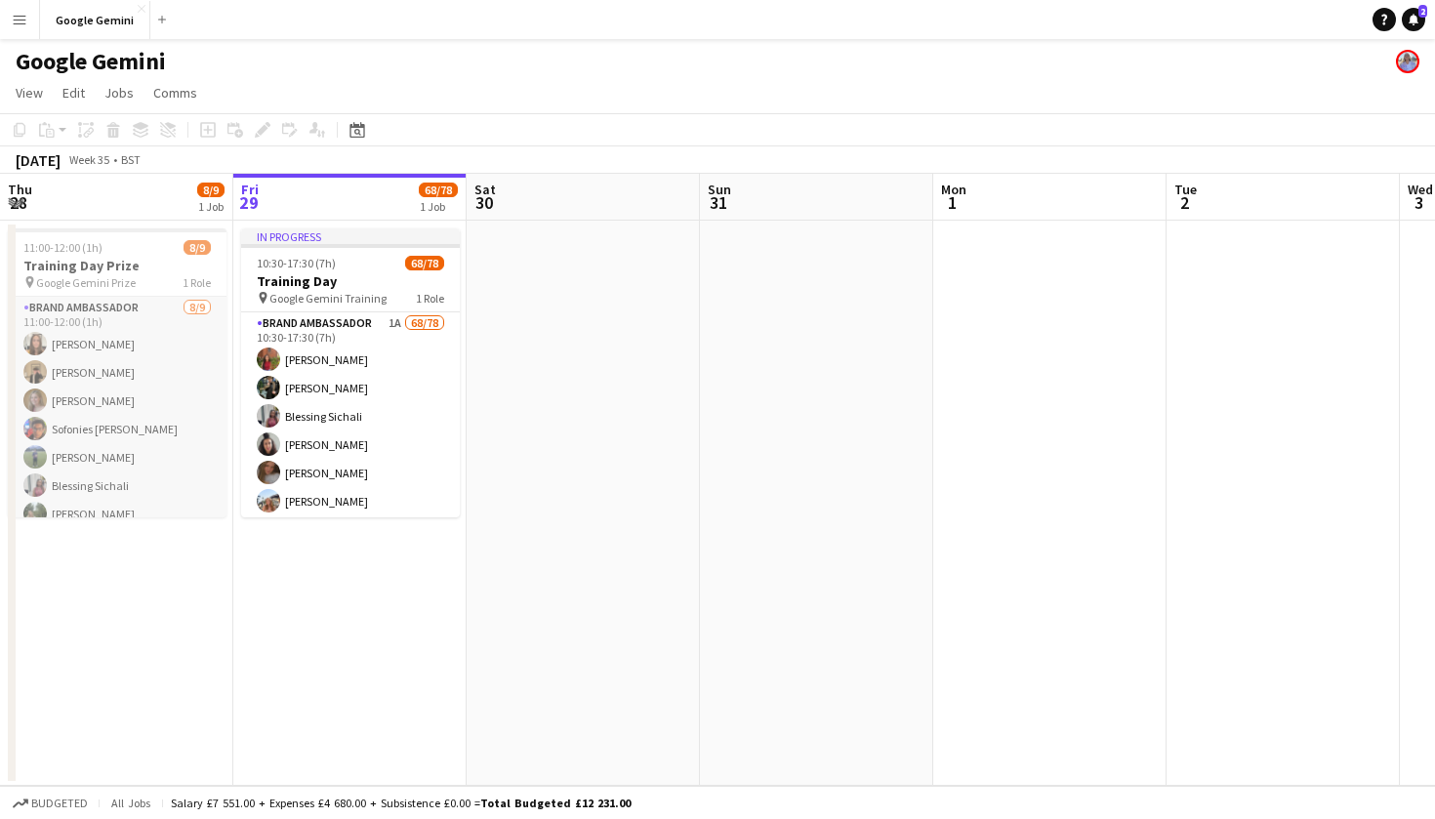
click at [137, 350] on app-card-role "Brand Ambassador [DATE] 11:00-12:00 (1h) [PERSON_NAME] [PERSON_NAME] Sofonies […" at bounding box center [117, 443] width 219 height 293
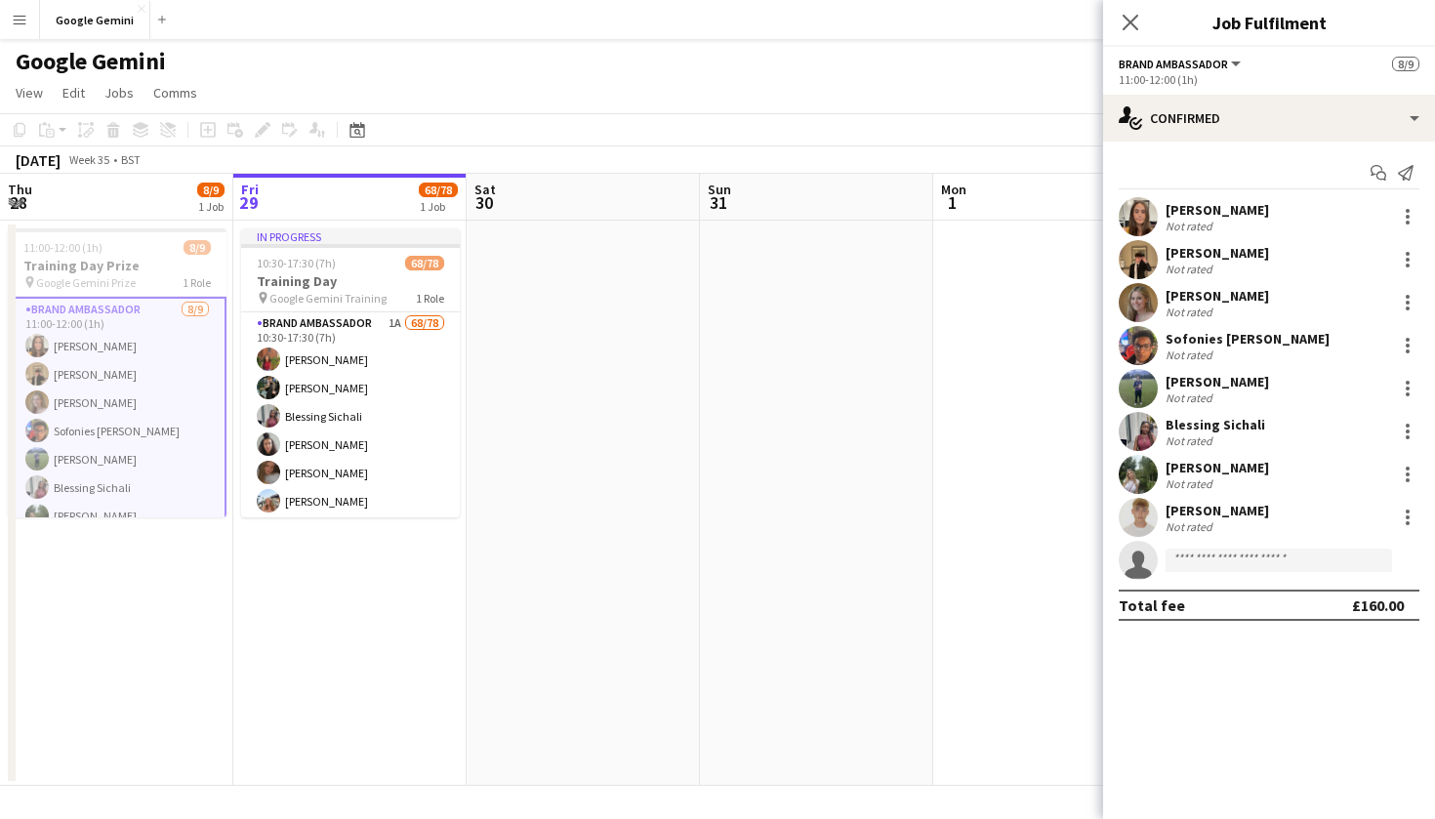
scroll to position [0, 0]
click at [1126, 21] on icon "Close pop-in" at bounding box center [1130, 22] width 19 height 19
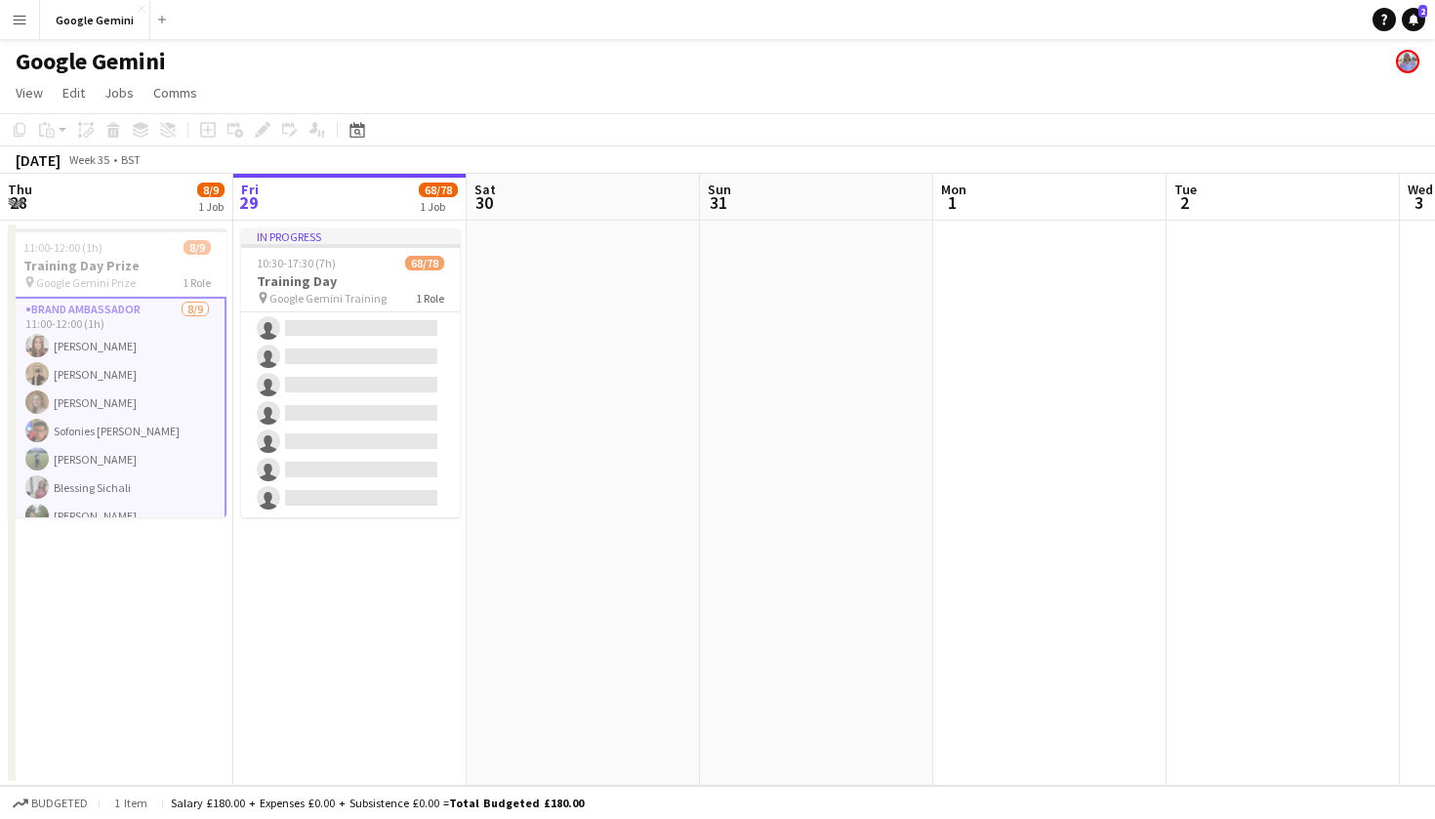
click at [177, 422] on app-card-role "Brand Ambassador [DATE] 11:00-12:00 (1h) [PERSON_NAME] [PERSON_NAME] Sofonies […" at bounding box center [117, 445] width 219 height 297
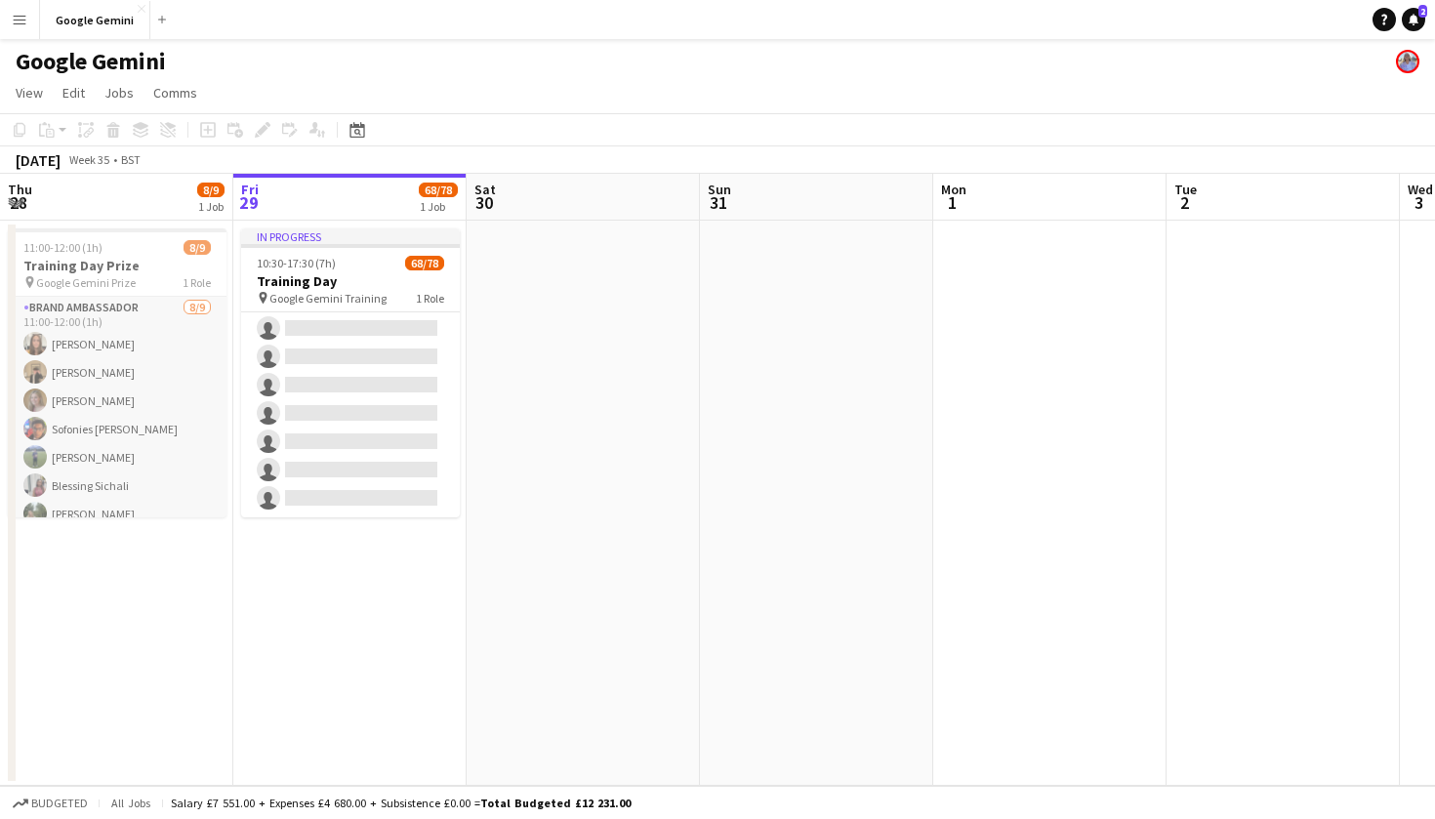
click at [176, 422] on app-card-role "Brand Ambassador [DATE] 11:00-12:00 (1h) [PERSON_NAME] [PERSON_NAME] Sofonies […" at bounding box center [117, 443] width 219 height 293
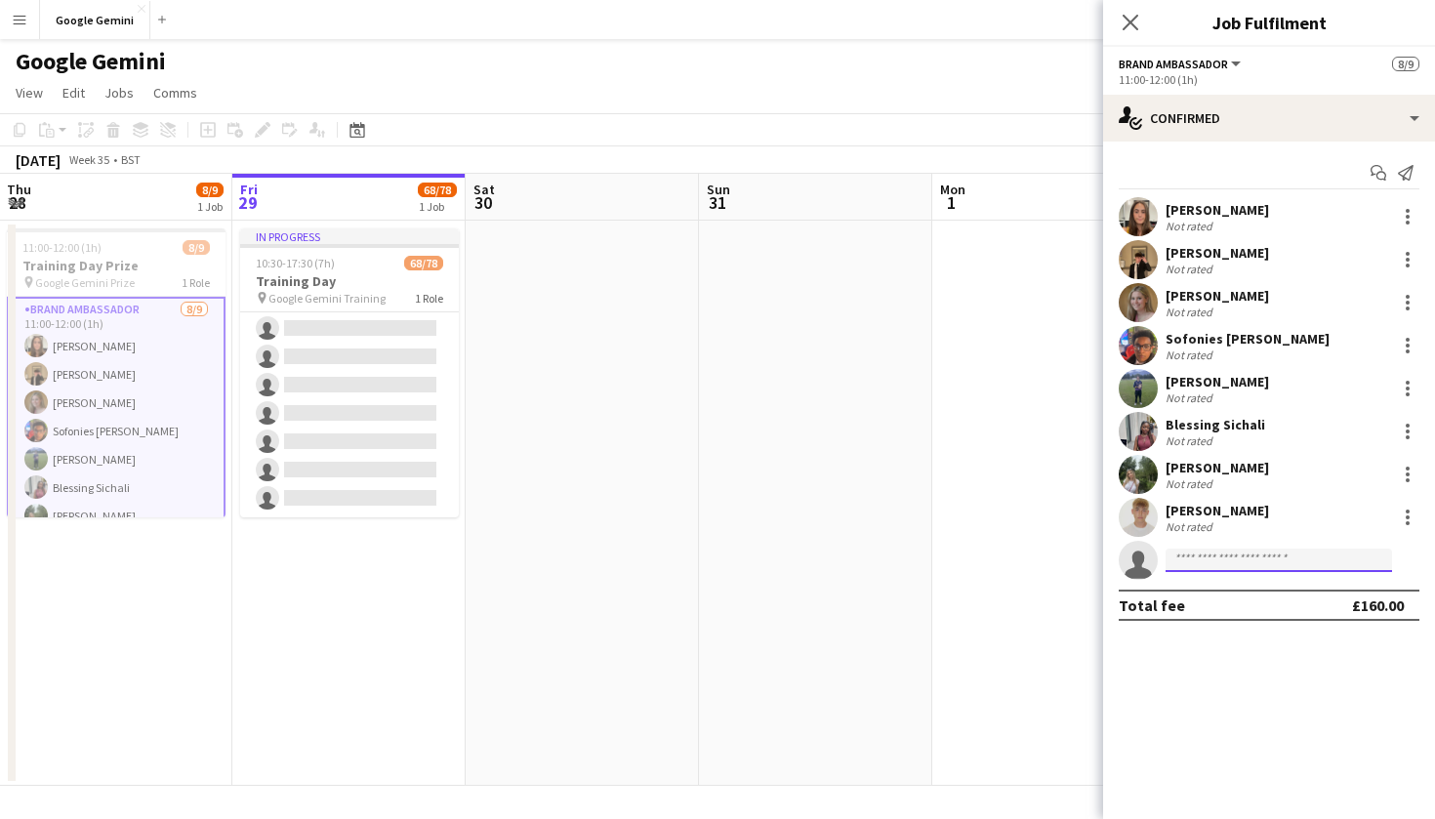
click at [1223, 554] on input at bounding box center [1279, 560] width 226 height 23
click at [948, 514] on app-date-cell at bounding box center [1044, 503] width 233 height 565
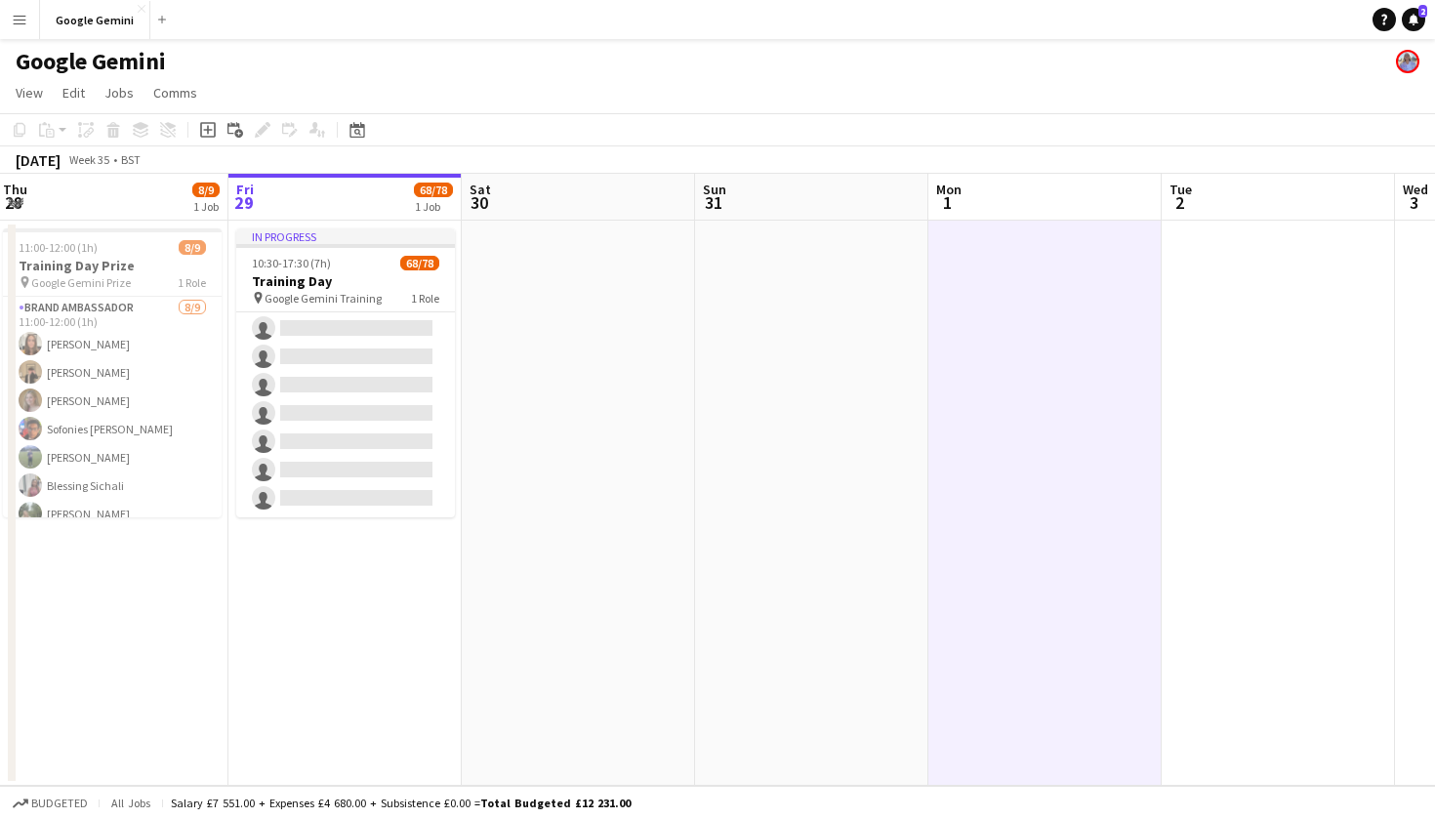
click at [813, 5] on app-navbar "Menu Boards Boards Boards All jobs Status Workforce Workforce My Workforce Recr…" at bounding box center [717, 19] width 1435 height 39
